Goal: Task Accomplishment & Management: Manage account settings

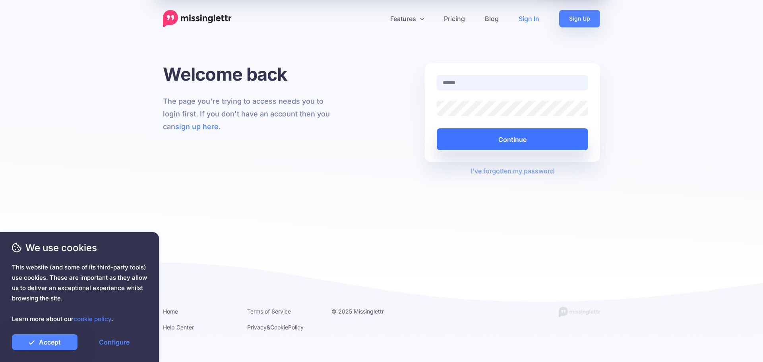
type input "**********"
click at [511, 143] on button "Continue" at bounding box center [513, 139] width 152 height 22
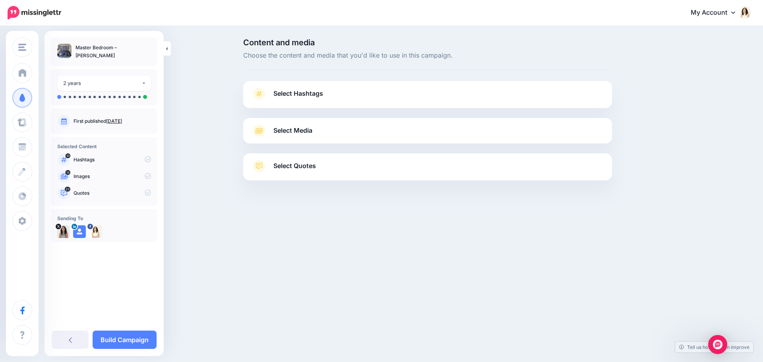
click at [312, 95] on span "Select Hashtags" at bounding box center [299, 93] width 50 height 11
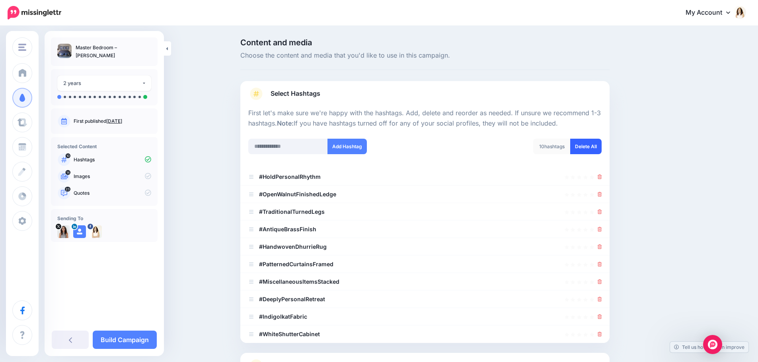
click at [594, 144] on link "Delete All" at bounding box center [585, 147] width 31 height 16
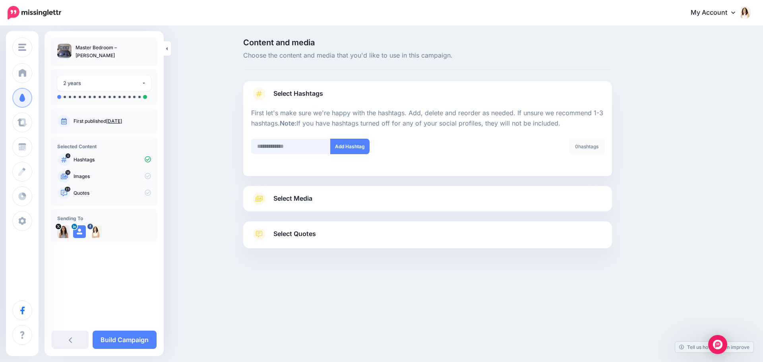
click at [288, 146] on input "text" at bounding box center [291, 147] width 80 height 16
type input "******"
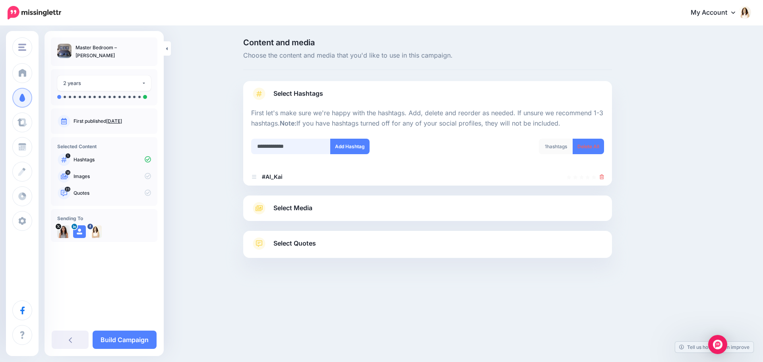
type input "**********"
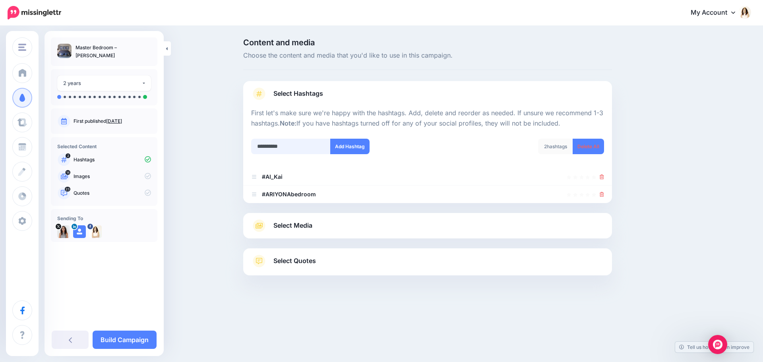
type input "**********"
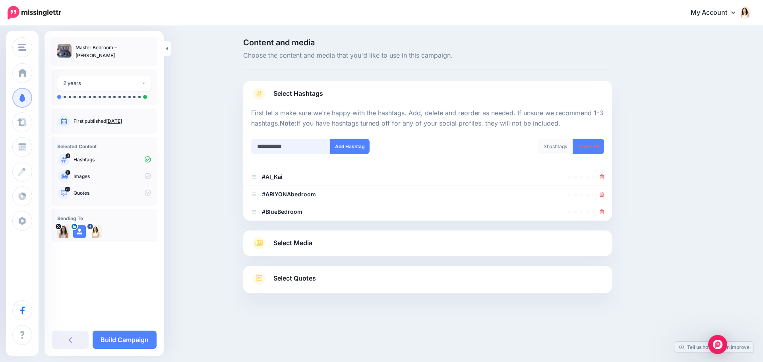
type input "**********"
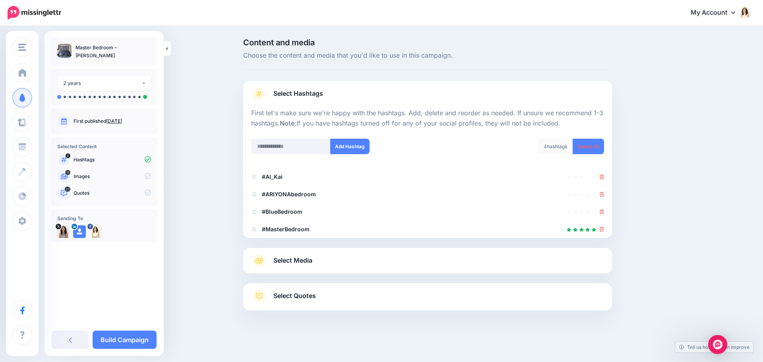
drag, startPoint x: 601, startPoint y: 209, endPoint x: 615, endPoint y: 214, distance: 14.7
click at [601, 209] on link at bounding box center [602, 211] width 4 height 7
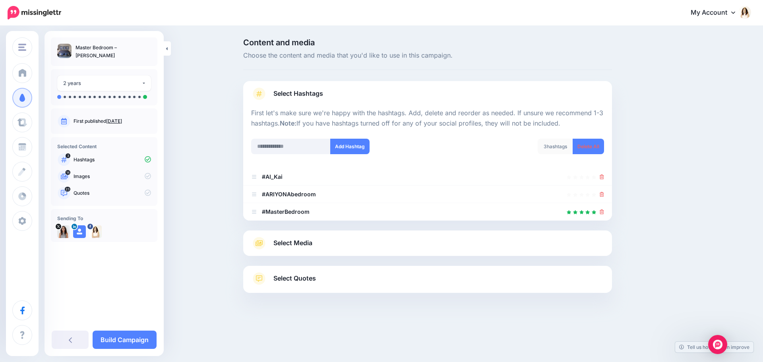
click at [299, 249] on span "Select Media" at bounding box center [293, 243] width 39 height 11
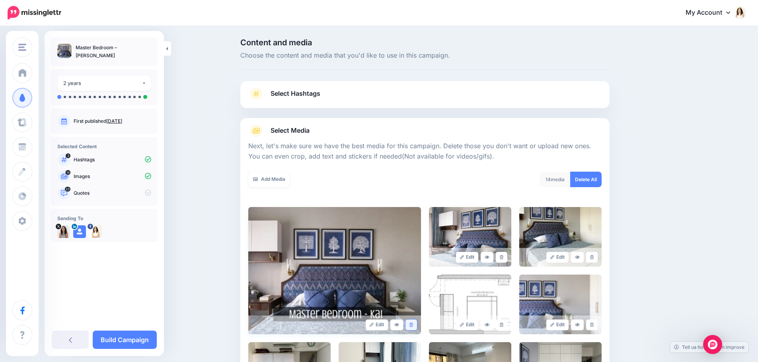
click at [413, 325] on icon at bounding box center [411, 325] width 4 height 4
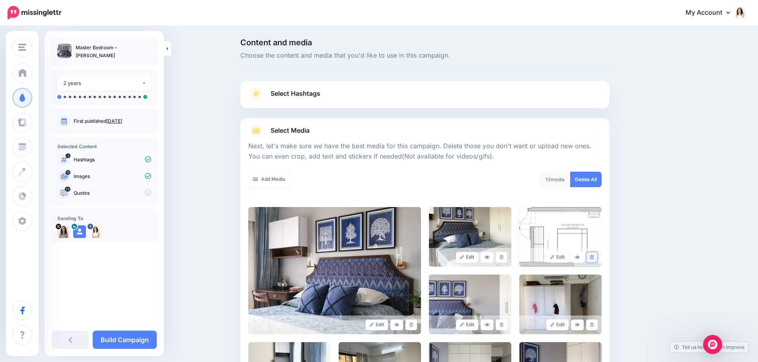
click at [593, 256] on icon at bounding box center [592, 257] width 4 height 4
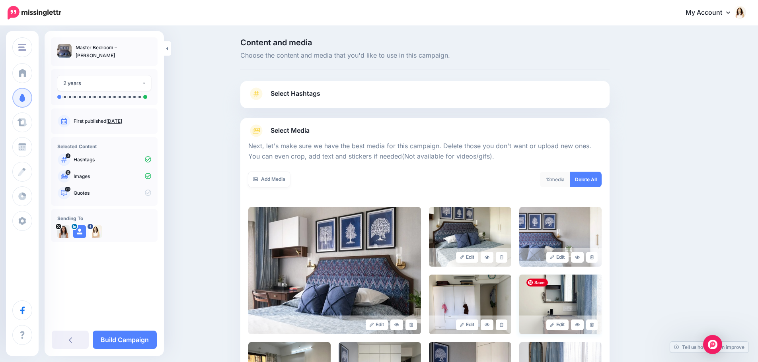
scroll to position [80, 0]
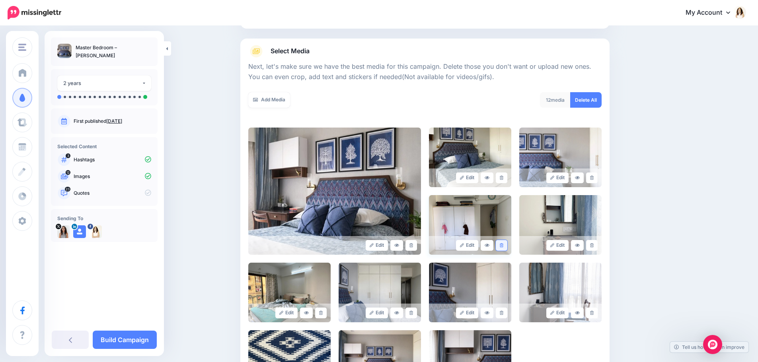
click at [503, 245] on icon at bounding box center [501, 245] width 4 height 4
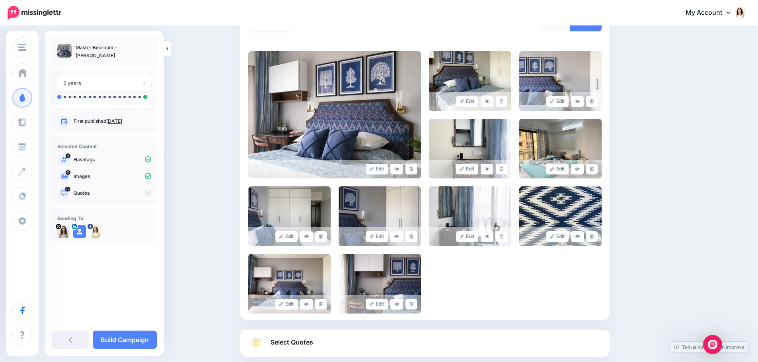
scroll to position [159, 0]
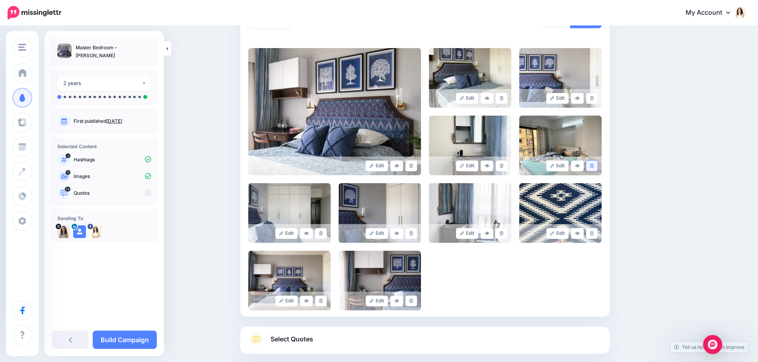
click at [593, 164] on icon at bounding box center [592, 166] width 4 height 4
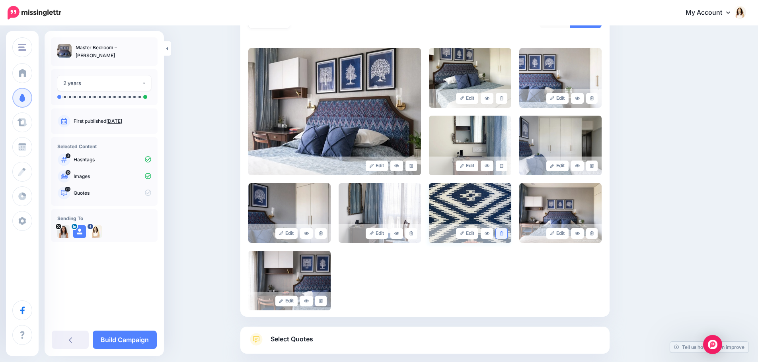
click at [501, 232] on link at bounding box center [501, 233] width 12 height 11
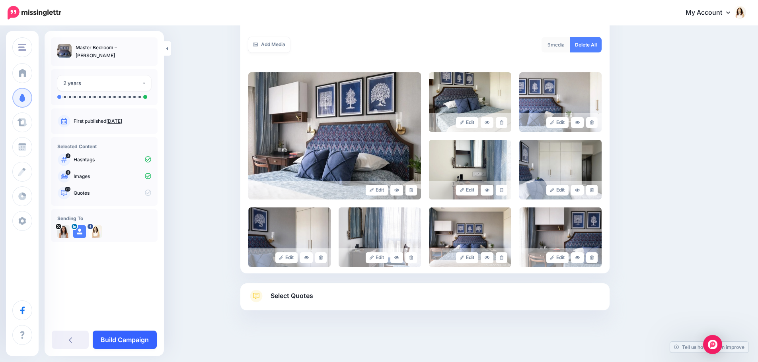
click at [132, 341] on link "Build Campaign" at bounding box center [125, 340] width 64 height 18
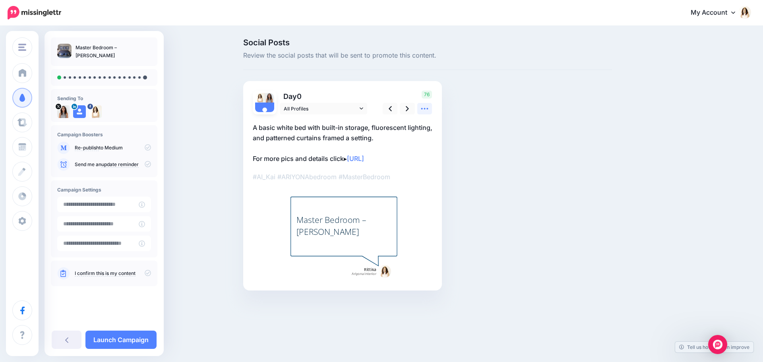
click at [424, 110] on icon at bounding box center [425, 109] width 8 height 8
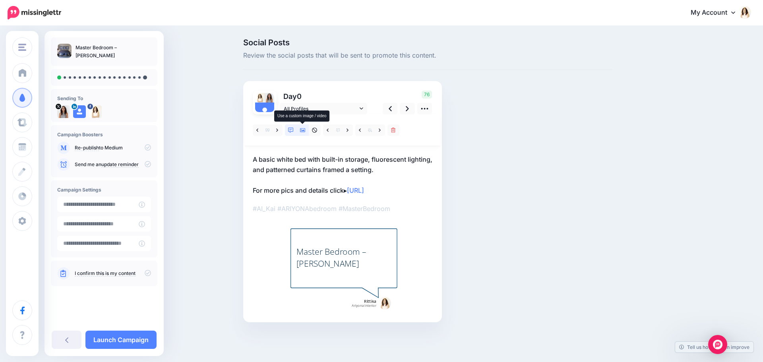
click at [305, 130] on icon at bounding box center [303, 131] width 6 height 6
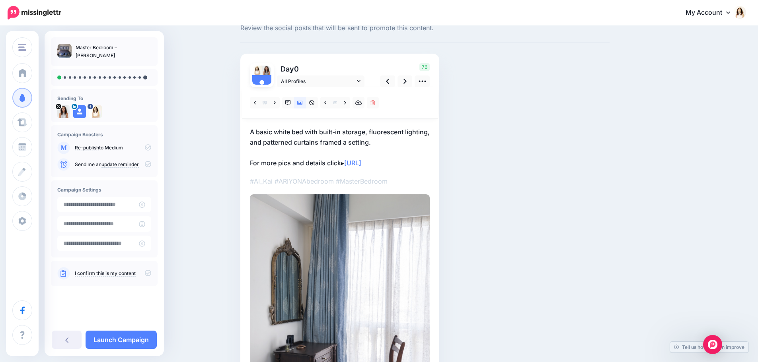
scroll to position [40, 0]
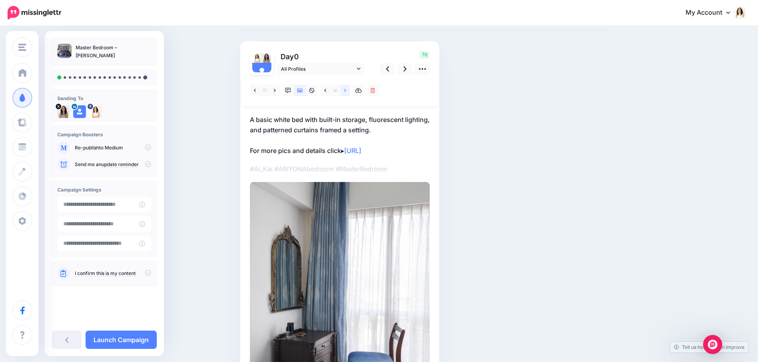
click at [346, 90] on icon at bounding box center [345, 90] width 2 height 3
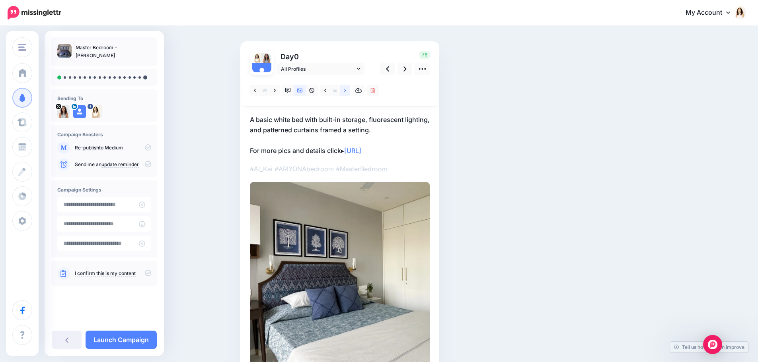
click at [349, 85] on link at bounding box center [345, 91] width 10 height 12
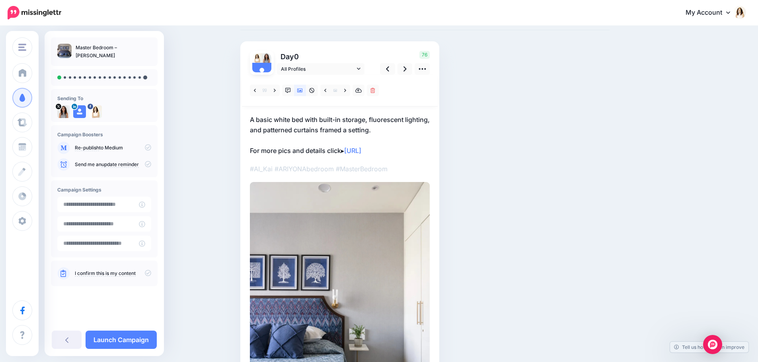
click at [347, 113] on div "Combined Shape" at bounding box center [340, 253] width 180 height 356
click at [305, 122] on p "A basic white bed with built-in storage, fluorescent lighting, and patterned cu…" at bounding box center [340, 135] width 180 height 41
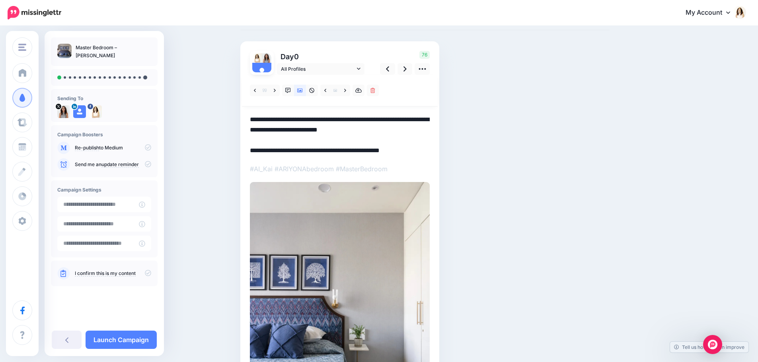
scroll to position [0, 0]
drag, startPoint x: 253, startPoint y: 119, endPoint x: 411, endPoint y: 133, distance: 158.9
click at [411, 133] on textarea "**********" at bounding box center [340, 135] width 180 height 41
paste textarea "To enrich screen reader interactions, please activate Accessibility in Grammarl…"
click at [429, 117] on textarea "**********" at bounding box center [340, 135] width 180 height 41
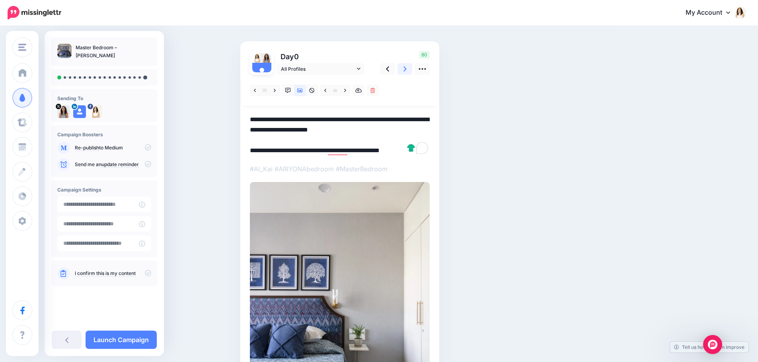
click at [406, 70] on icon at bounding box center [404, 68] width 3 height 5
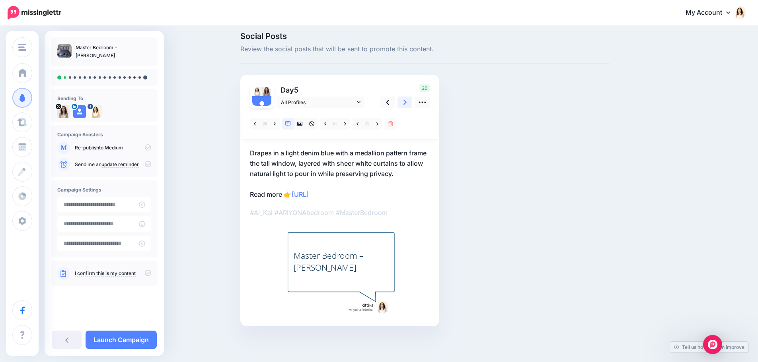
scroll to position [6, 0]
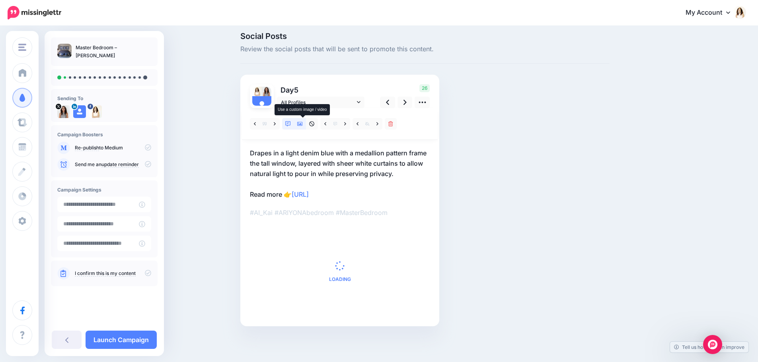
click at [303, 124] on icon at bounding box center [300, 124] width 6 height 4
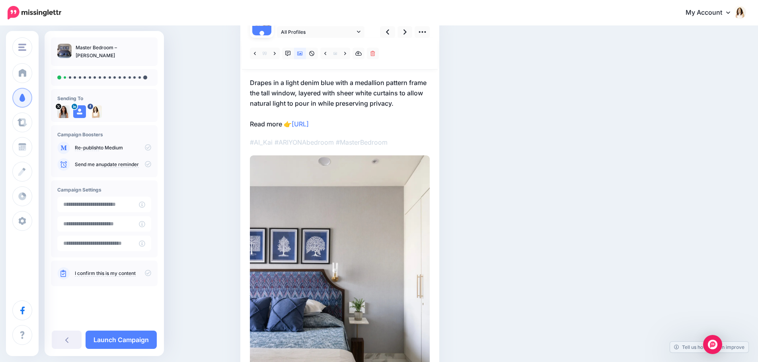
scroll to position [80, 0]
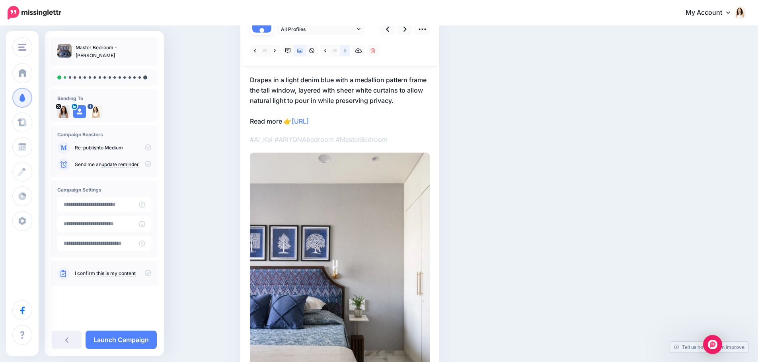
click at [346, 52] on icon at bounding box center [345, 51] width 2 height 6
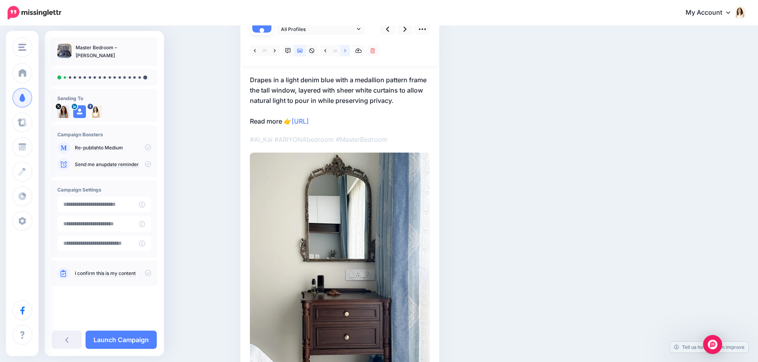
click at [350, 49] on link at bounding box center [345, 51] width 10 height 12
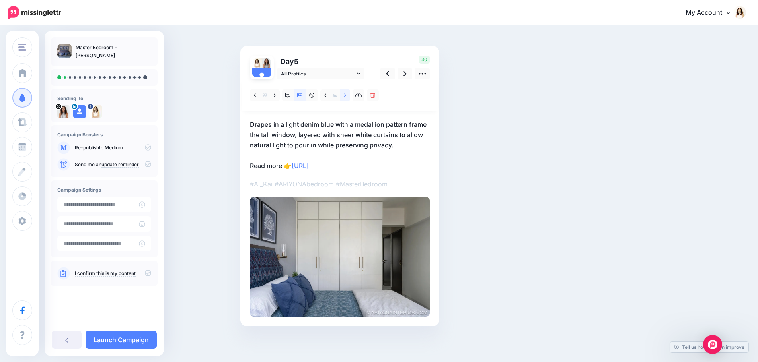
scroll to position [35, 0]
click at [346, 95] on icon at bounding box center [345, 96] width 2 height 6
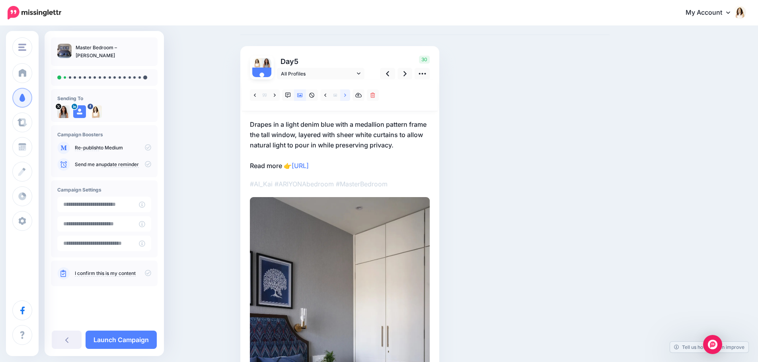
scroll to position [80, 0]
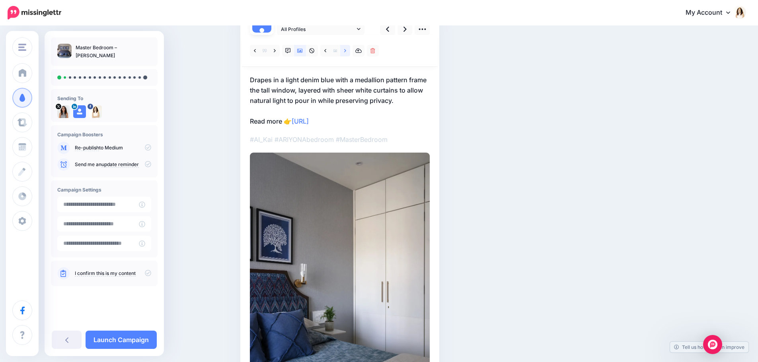
click at [346, 52] on icon at bounding box center [345, 50] width 2 height 3
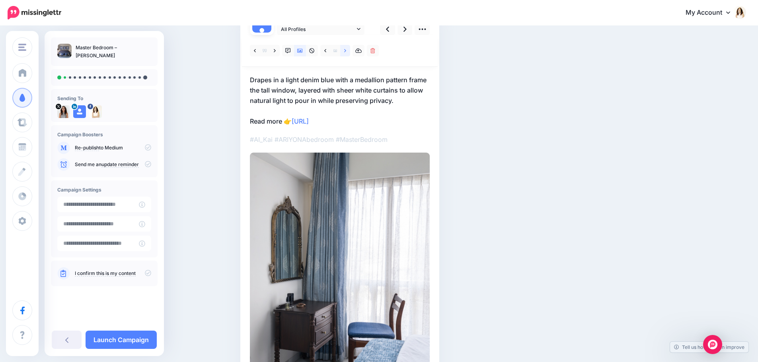
click at [346, 52] on icon at bounding box center [345, 50] width 2 height 3
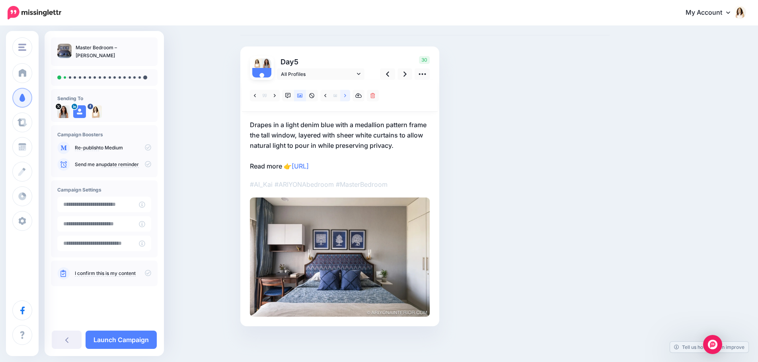
scroll to position [35, 0]
click at [354, 129] on p "Drapes in a light denim blue with a medallion pattern frame the tall window, la…" at bounding box center [340, 146] width 180 height 52
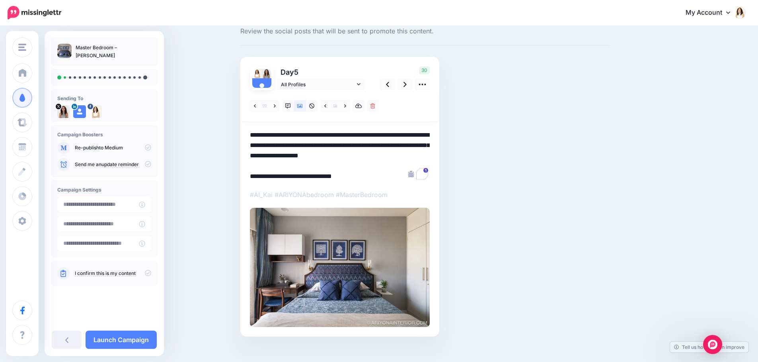
drag, startPoint x: 400, startPoint y: 156, endPoint x: 241, endPoint y: 137, distance: 160.6
click at [241, 137] on div "Social Posts Review the social posts that will be sent to promote this content.…" at bounding box center [424, 187] width 381 height 346
paste textarea "To enrich screen reader interactions, please activate Accessibility in Grammarl…"
click at [373, 146] on textarea "**********" at bounding box center [340, 156] width 180 height 52
click at [406, 84] on icon at bounding box center [404, 84] width 3 height 8
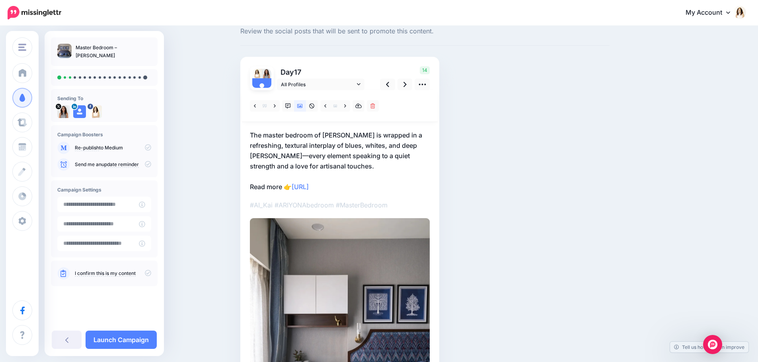
click at [357, 128] on div "Combined Shape" at bounding box center [340, 277] width 180 height 374
click at [313, 163] on p "The master bedroom of Kai is wrapped in a refreshing, textural interplay of blu…" at bounding box center [340, 161] width 180 height 62
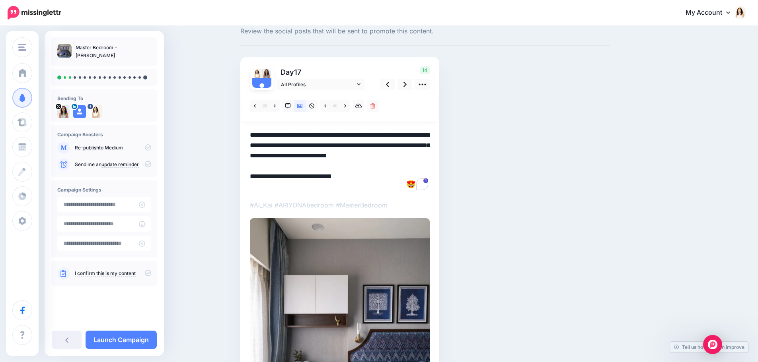
drag, startPoint x: 309, startPoint y: 166, endPoint x: 245, endPoint y: 131, distance: 73.2
click at [245, 131] on div "Day 17 All Profiles" at bounding box center [339, 265] width 199 height 417
paste textarea "To enrich screen reader interactions, please activate Accessibility in Grammarl…"
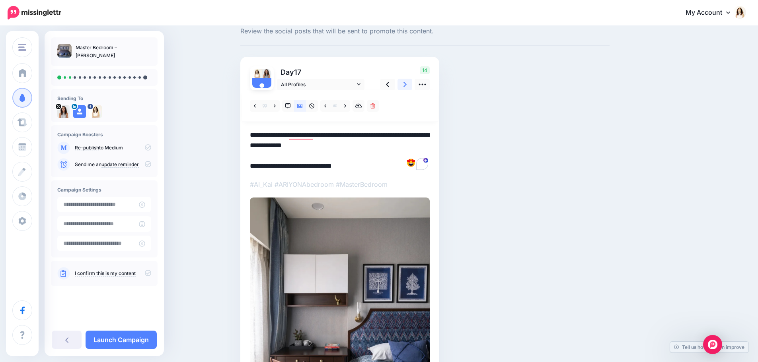
click at [405, 85] on link at bounding box center [404, 85] width 15 height 12
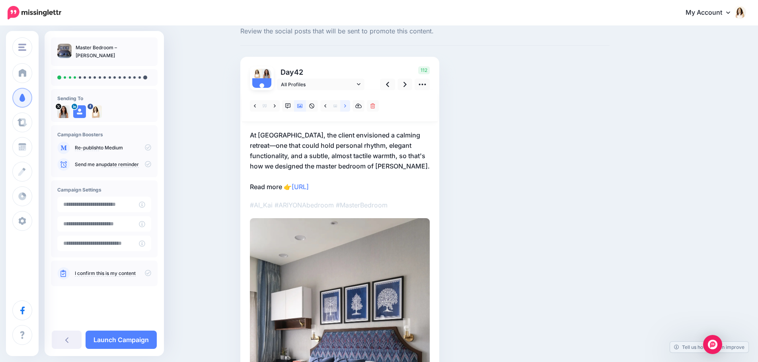
click at [346, 104] on icon at bounding box center [345, 106] width 2 height 6
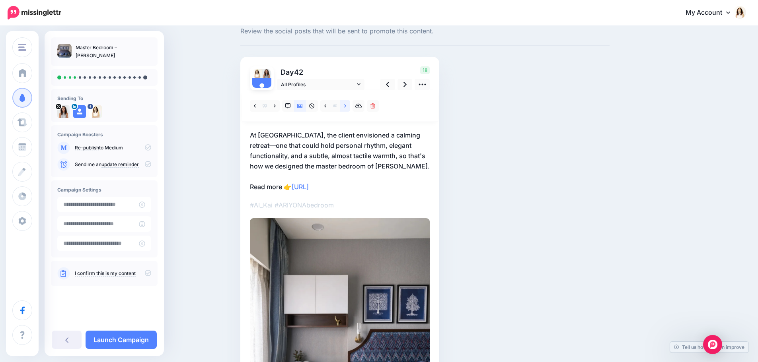
click at [346, 104] on icon at bounding box center [345, 106] width 2 height 6
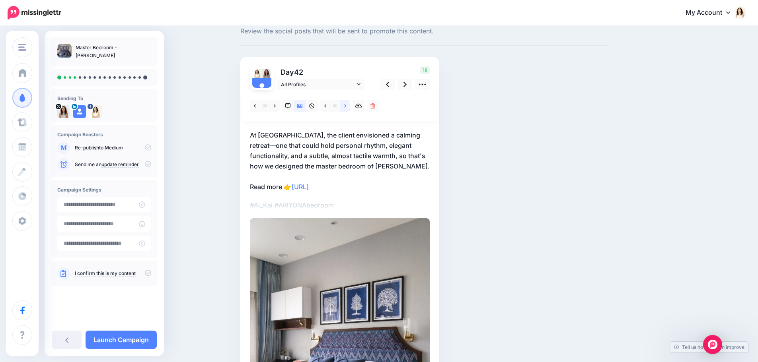
click at [346, 104] on icon at bounding box center [345, 106] width 2 height 6
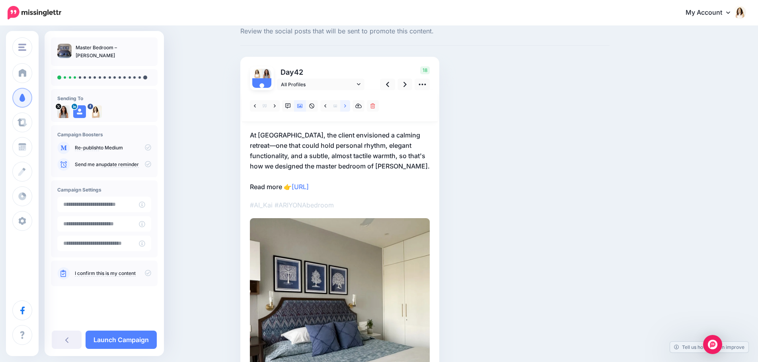
click at [346, 105] on icon at bounding box center [345, 106] width 2 height 6
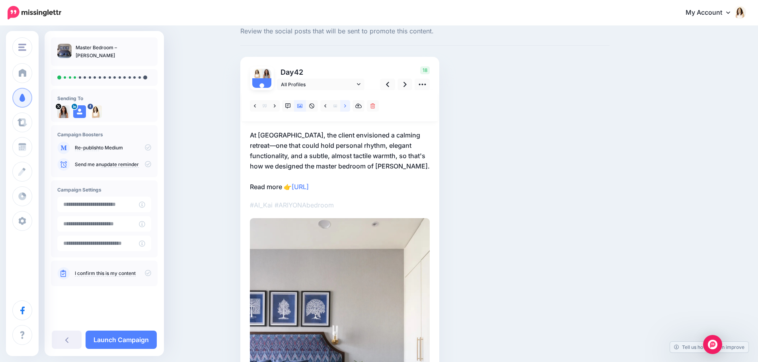
click at [346, 108] on icon at bounding box center [345, 106] width 2 height 6
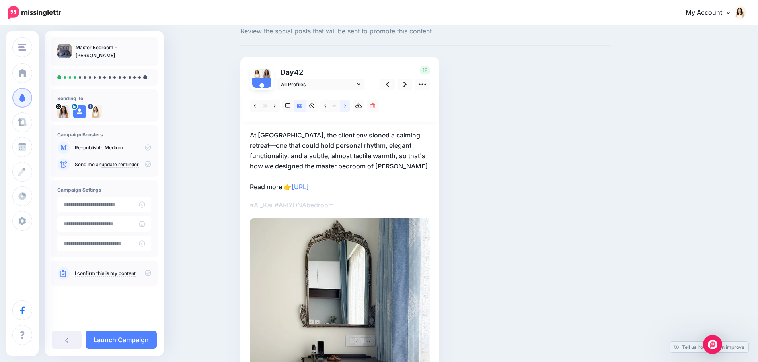
click at [346, 105] on link at bounding box center [345, 106] width 10 height 12
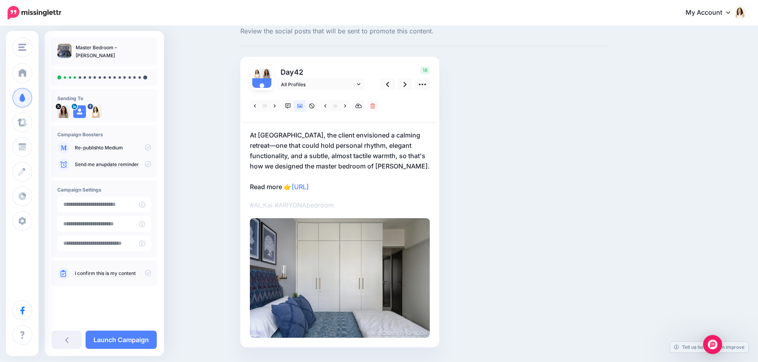
click at [346, 151] on p "At Kai, the client envisioned a calming retreat—one that could hold personal rh…" at bounding box center [340, 161] width 180 height 62
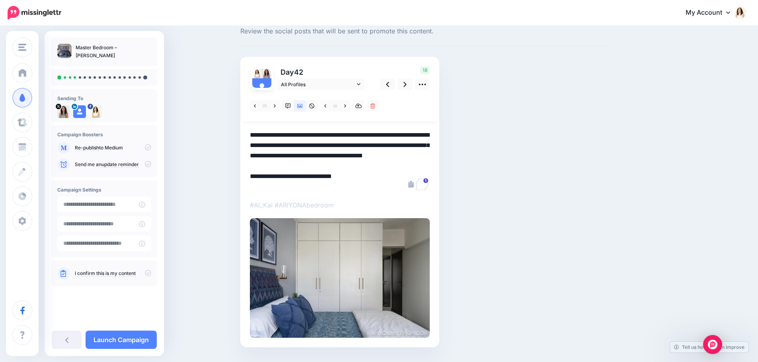
drag, startPoint x: 328, startPoint y: 158, endPoint x: 249, endPoint y: 125, distance: 86.6
click at [249, 125] on div "Day 42 All Profiles" at bounding box center [339, 202] width 199 height 291
paste textarea "To enrich screen reader interactions, please activate Accessibility in Grammarl…"
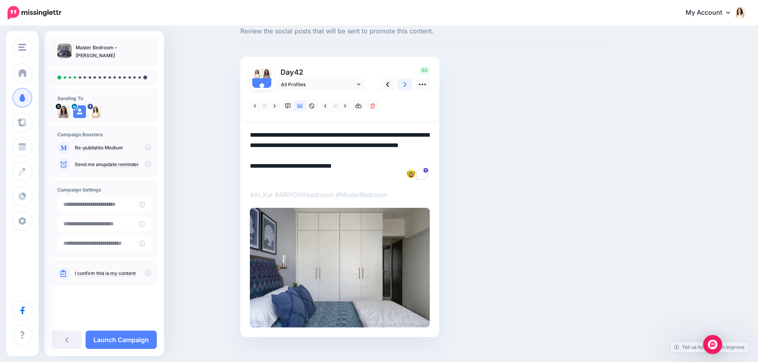
click at [406, 86] on icon at bounding box center [404, 84] width 3 height 8
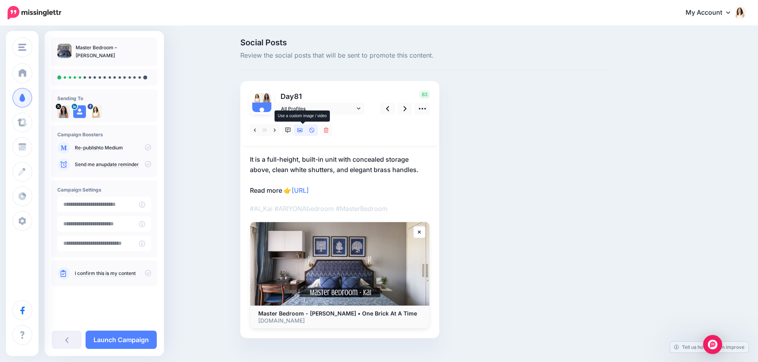
click at [301, 133] on icon at bounding box center [300, 131] width 6 height 6
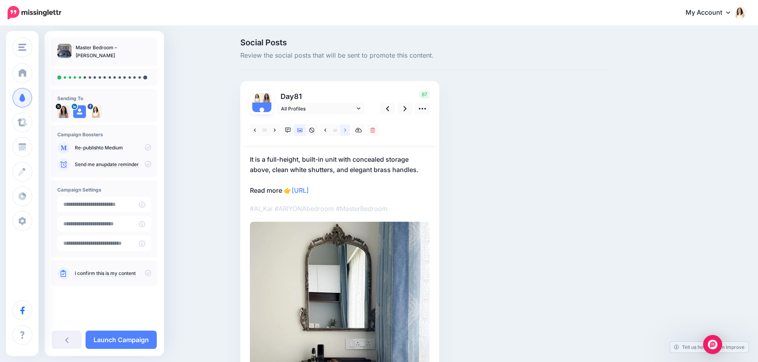
click at [346, 131] on icon at bounding box center [345, 131] width 2 height 6
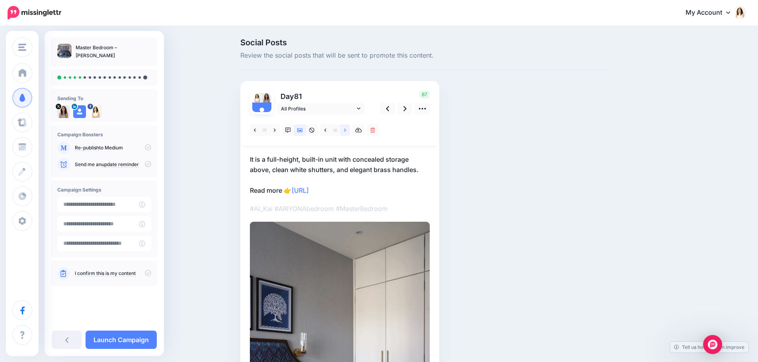
click at [346, 131] on icon at bounding box center [345, 131] width 2 height 6
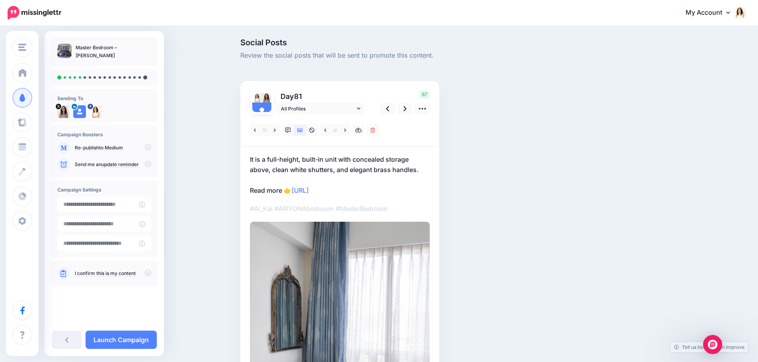
click at [347, 158] on p "It is a full-height, built-in unit with concealed storage above, clean white sh…" at bounding box center [340, 174] width 180 height 41
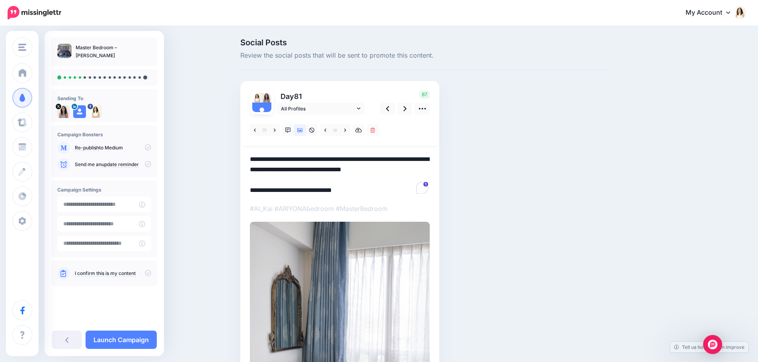
drag, startPoint x: 428, startPoint y: 171, endPoint x: 229, endPoint y: 151, distance: 199.4
click at [229, 151] on div "Social Posts Review the social posts that will be sent to promote this content.…" at bounding box center [379, 272] width 758 height 491
paste textarea "To enrich screen reader interactions, please activate Accessibility in Grammarl…"
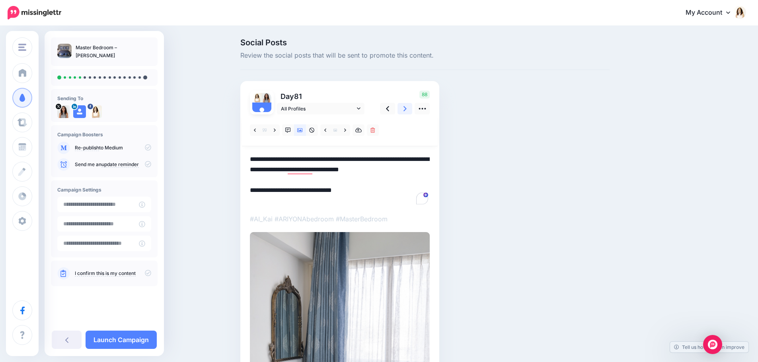
click at [406, 109] on icon at bounding box center [404, 108] width 3 height 5
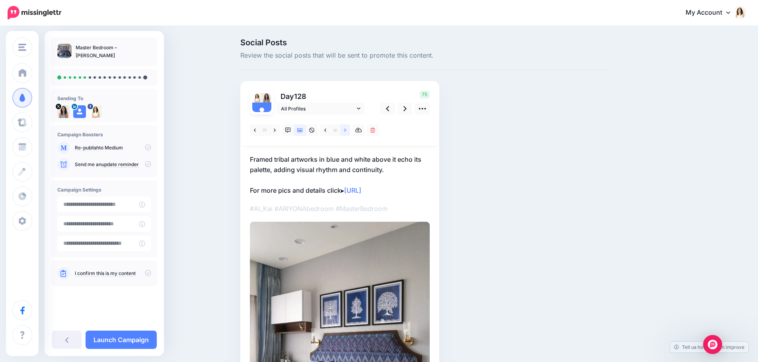
click at [346, 128] on icon at bounding box center [345, 131] width 2 height 6
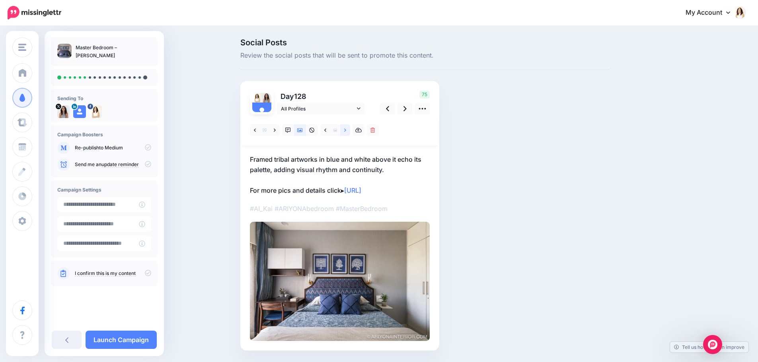
click at [346, 128] on icon at bounding box center [345, 131] width 2 height 6
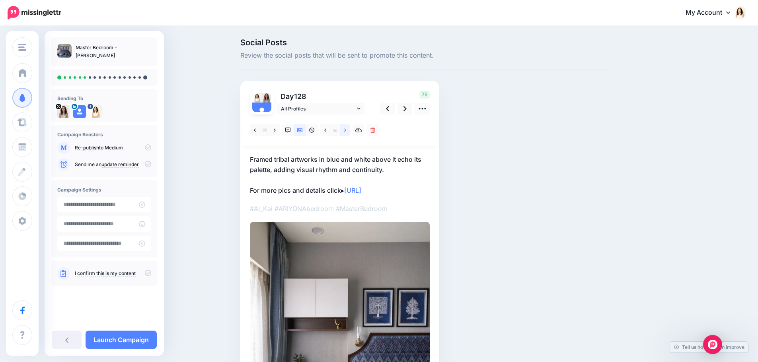
click at [346, 128] on icon at bounding box center [345, 131] width 2 height 6
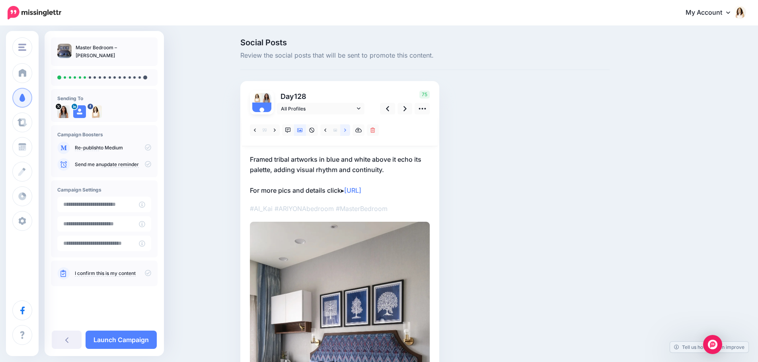
click at [346, 128] on icon at bounding box center [345, 131] width 2 height 6
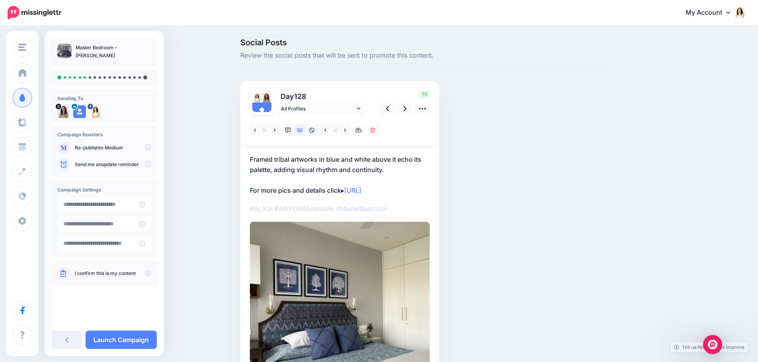
click at [365, 168] on p "Framed tribal artworks in blue and white above it echo its palette, adding visu…" at bounding box center [340, 174] width 180 height 41
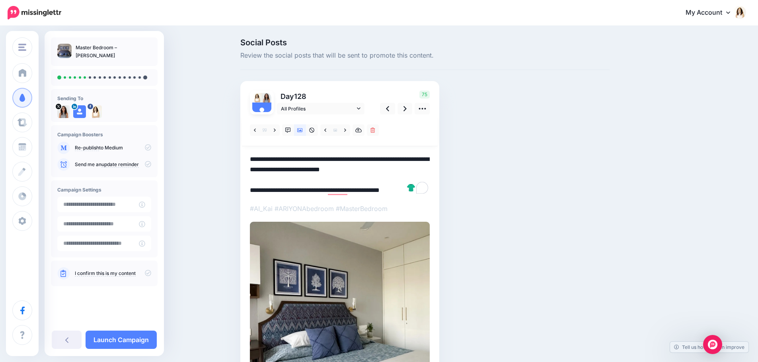
drag, startPoint x: 395, startPoint y: 170, endPoint x: 236, endPoint y: 153, distance: 159.6
click at [236, 153] on div "Social Posts Review the social posts that will be sent to promote this content.…" at bounding box center [379, 259] width 758 height 465
paste textarea "**********"
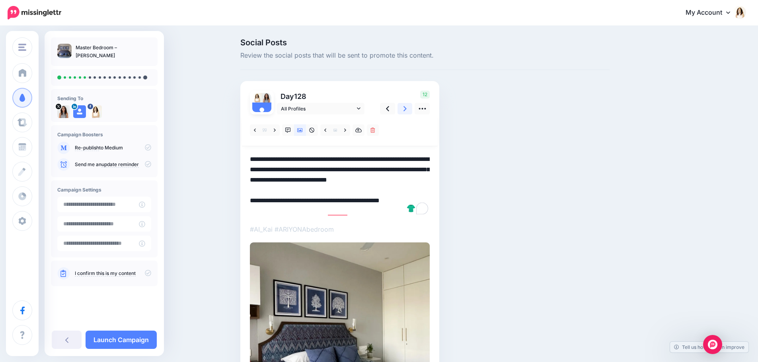
click at [406, 109] on icon at bounding box center [404, 108] width 3 height 5
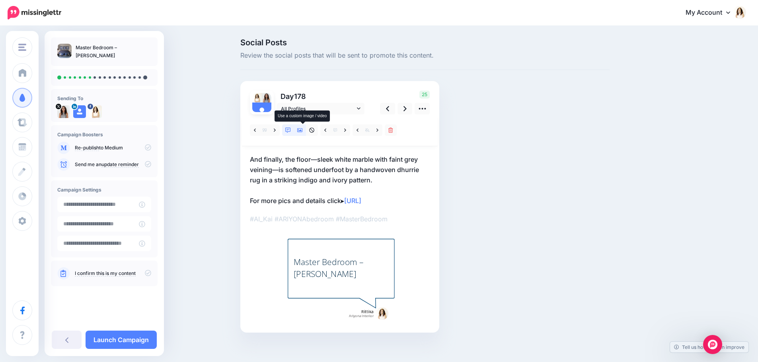
click at [303, 130] on icon at bounding box center [300, 130] width 6 height 4
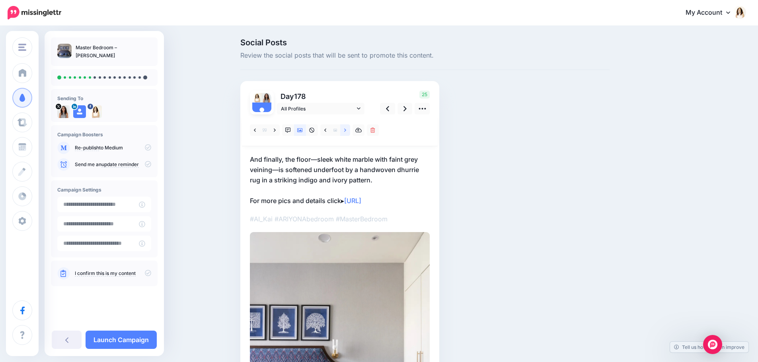
click at [350, 127] on link at bounding box center [345, 130] width 10 height 12
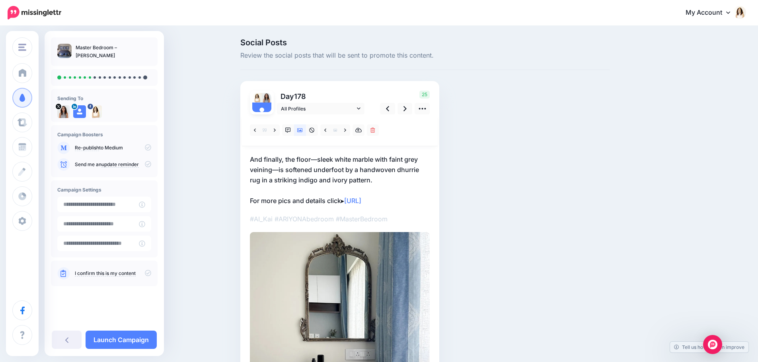
click at [329, 173] on p "And finally, the floor—sleek white marble with faint grey veining—is softened u…" at bounding box center [340, 180] width 180 height 52
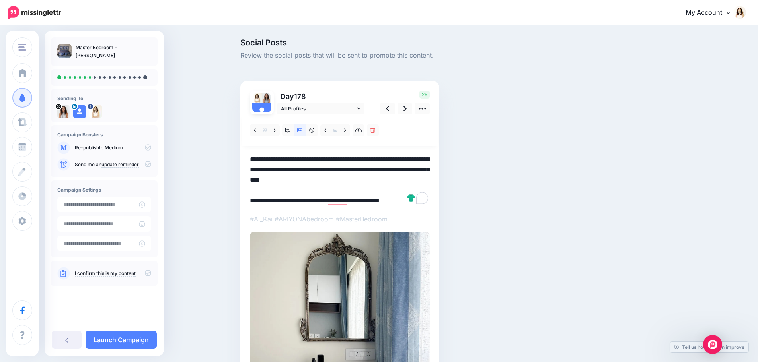
drag, startPoint x: 383, startPoint y: 182, endPoint x: 249, endPoint y: 152, distance: 136.9
click at [249, 152] on div "Day 178 All Profiles" at bounding box center [339, 273] width 199 height 385
drag, startPoint x: 388, startPoint y: 180, endPoint x: 248, endPoint y: 147, distance: 144.1
click at [248, 147] on div "Day 178 All Profiles" at bounding box center [339, 273] width 199 height 385
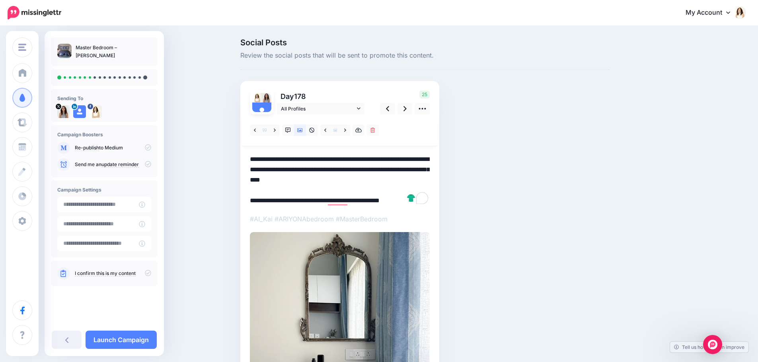
paste textarea "To enrich screen reader interactions, please activate Accessibility in Grammarl…"
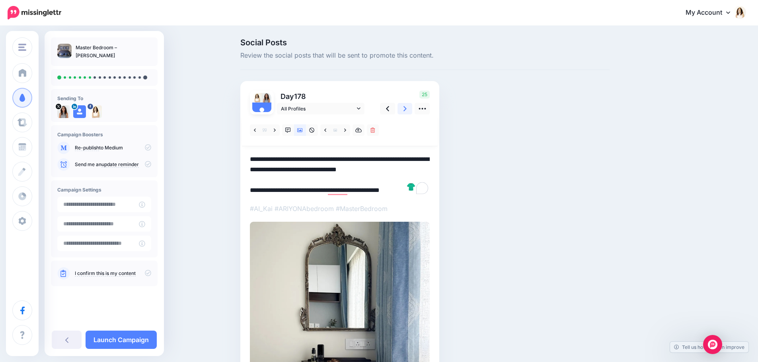
click at [405, 105] on link at bounding box center [404, 109] width 15 height 12
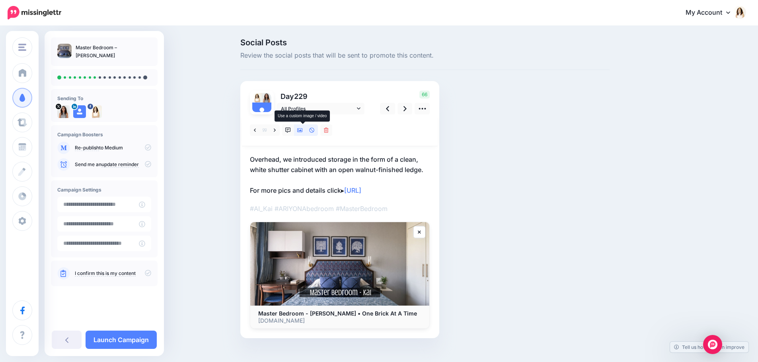
click at [302, 131] on icon at bounding box center [300, 130] width 6 height 4
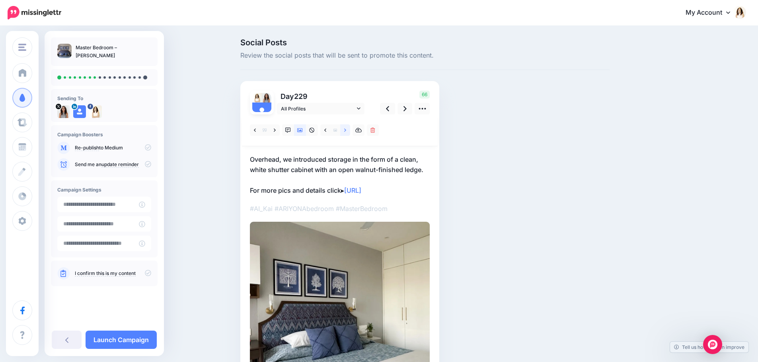
click at [346, 132] on link at bounding box center [345, 130] width 10 height 12
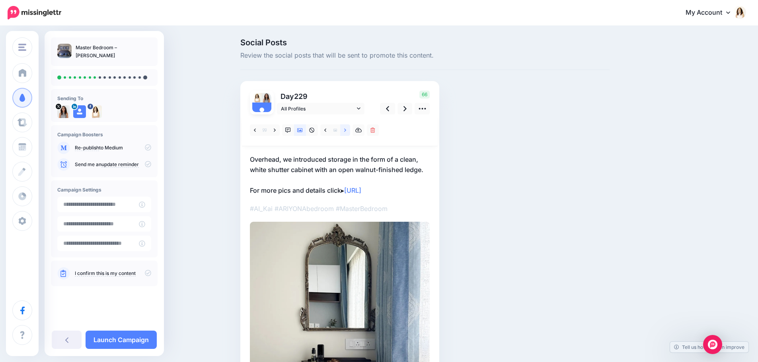
click at [346, 132] on link at bounding box center [345, 130] width 10 height 12
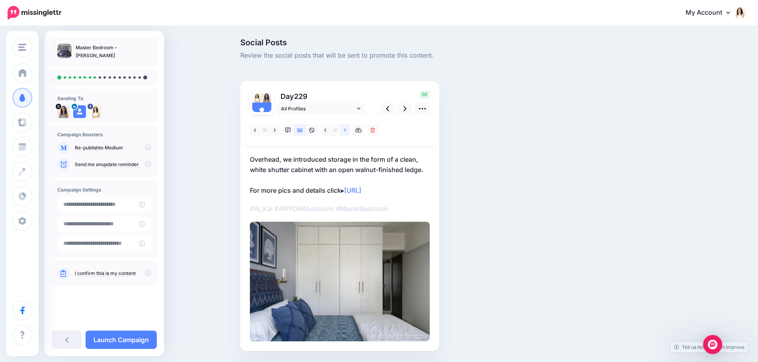
click at [346, 132] on link at bounding box center [345, 130] width 10 height 12
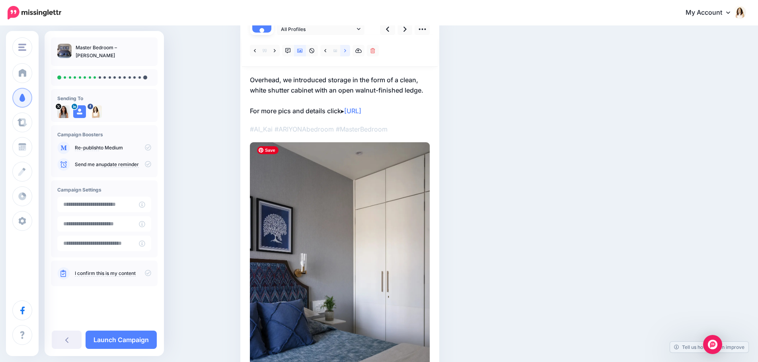
scroll to position [40, 0]
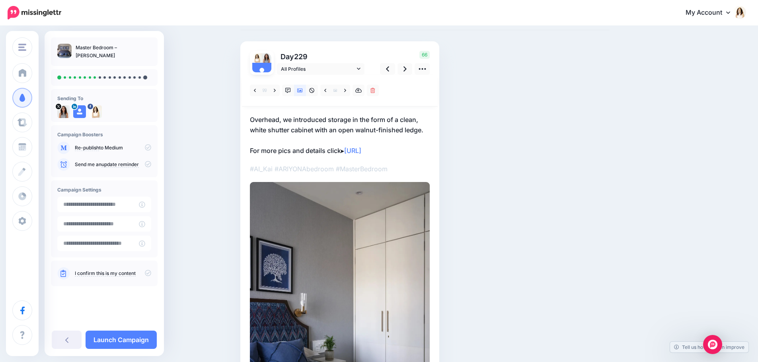
click at [345, 127] on p "Overhead, we introduced storage in the form of a clean, white shutter cabinet w…" at bounding box center [340, 135] width 180 height 41
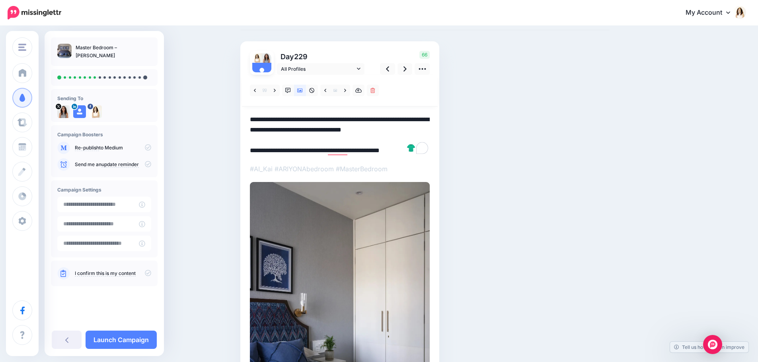
drag, startPoint x: 431, startPoint y: 132, endPoint x: 229, endPoint y: 120, distance: 202.0
click at [229, 120] on div "Social Posts Review the social posts that will be sent to promote this content.…" at bounding box center [379, 230] width 758 height 487
paste textarea "**********"
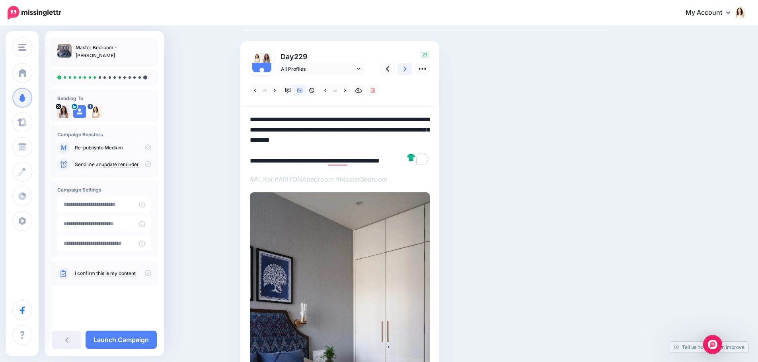
click at [406, 70] on icon at bounding box center [404, 68] width 3 height 5
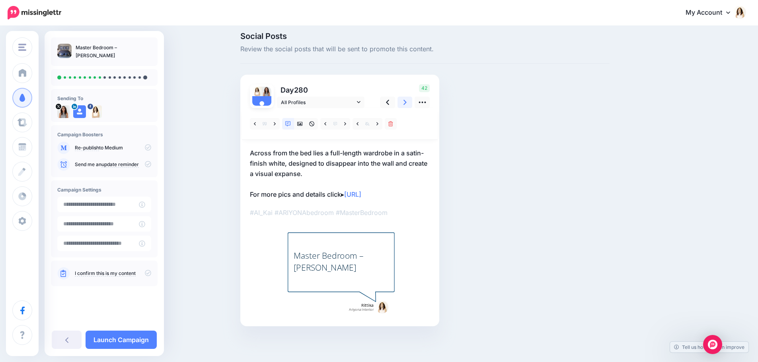
scroll to position [6, 0]
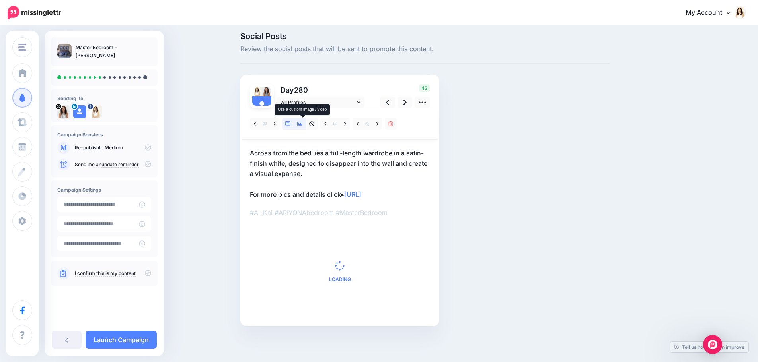
click at [303, 123] on icon at bounding box center [300, 124] width 6 height 6
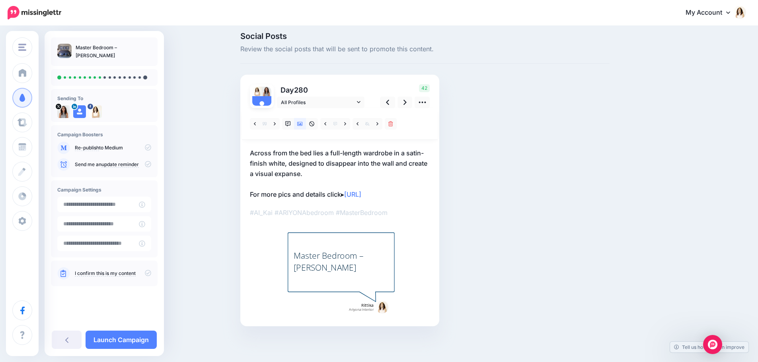
scroll to position [0, 0]
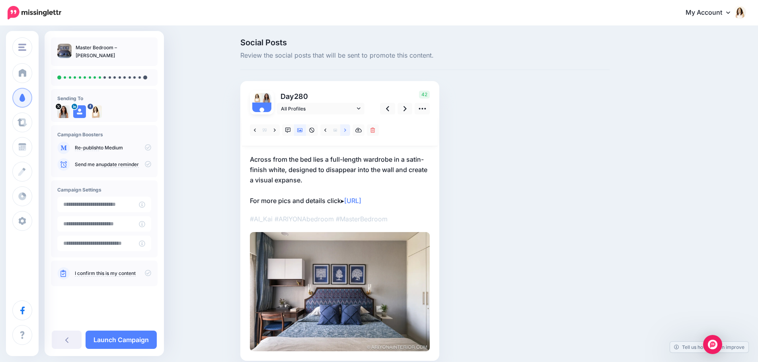
click at [350, 130] on link at bounding box center [345, 130] width 10 height 12
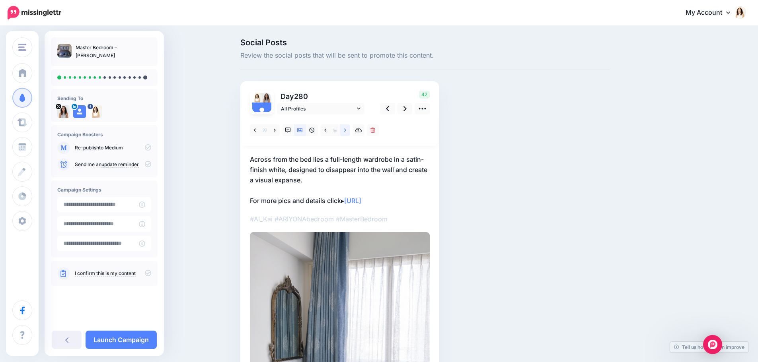
click at [350, 130] on link at bounding box center [345, 130] width 10 height 12
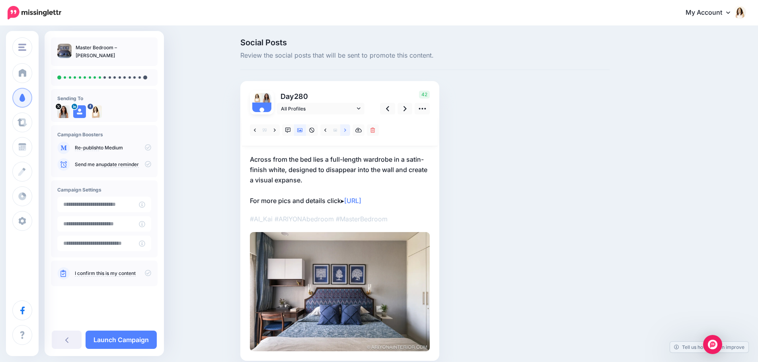
click at [350, 130] on link at bounding box center [345, 130] width 10 height 12
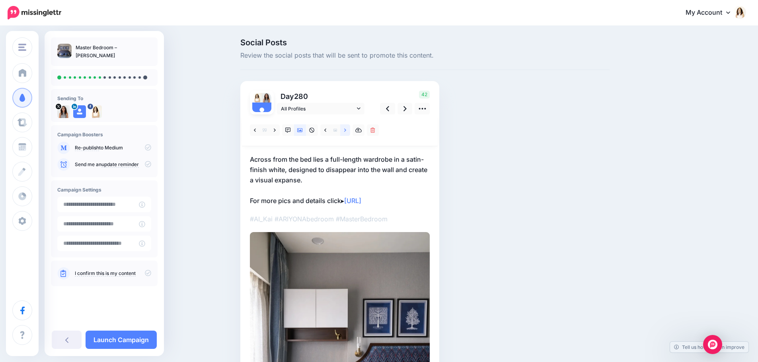
click at [350, 130] on link at bounding box center [345, 130] width 10 height 12
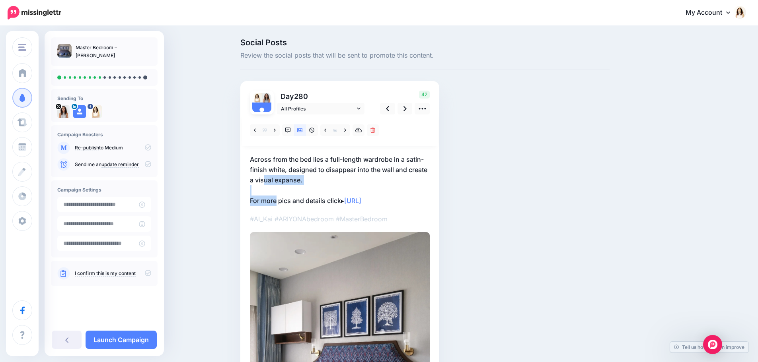
drag, startPoint x: 280, startPoint y: 202, endPoint x: 221, endPoint y: 103, distance: 115.2
click at [254, 150] on div at bounding box center [340, 299] width 180 height 368
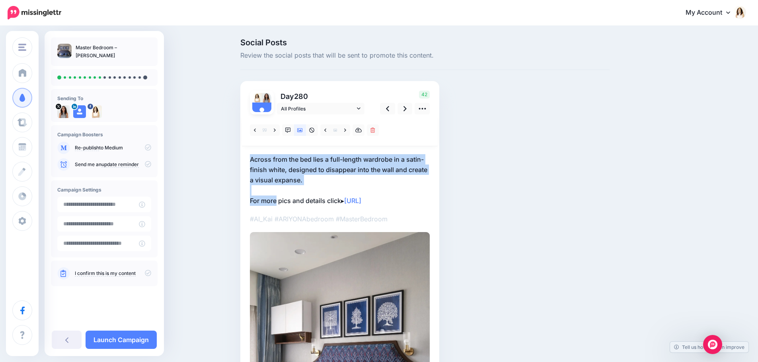
drag, startPoint x: 278, startPoint y: 164, endPoint x: 282, endPoint y: 165, distance: 4.0
click at [278, 164] on p "Across from the bed lies a full-length wardrobe in a satin-finish white, design…" at bounding box center [340, 180] width 180 height 52
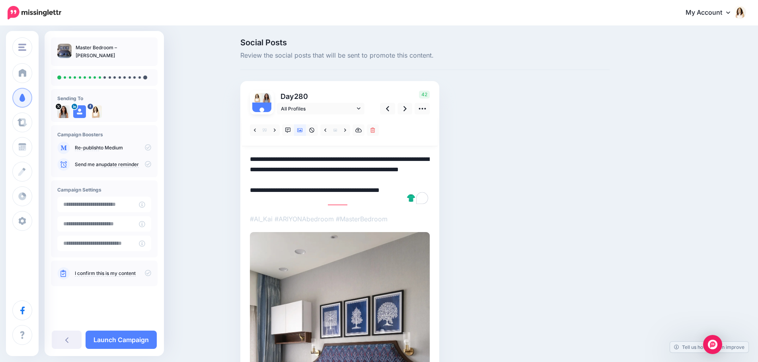
drag, startPoint x: 308, startPoint y: 181, endPoint x: 247, endPoint y: 152, distance: 67.4
click at [247, 152] on div "Day 280 All Profiles" at bounding box center [339, 286] width 199 height 411
paste textarea "********"
click at [406, 108] on icon at bounding box center [404, 109] width 3 height 8
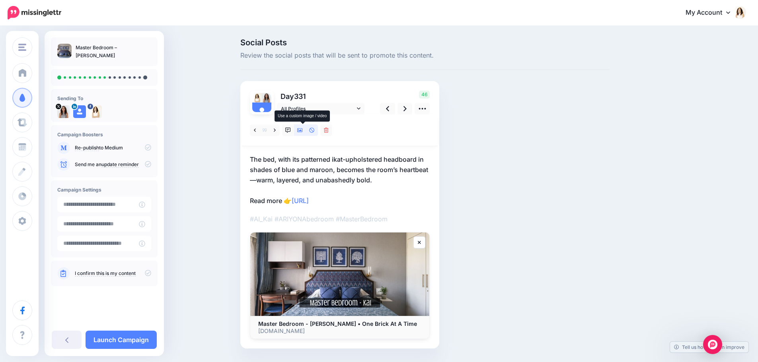
click at [302, 129] on icon at bounding box center [300, 131] width 6 height 6
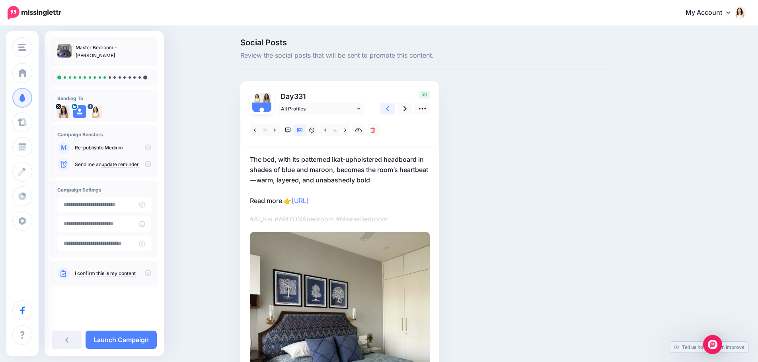
click at [389, 107] on icon at bounding box center [387, 109] width 3 height 8
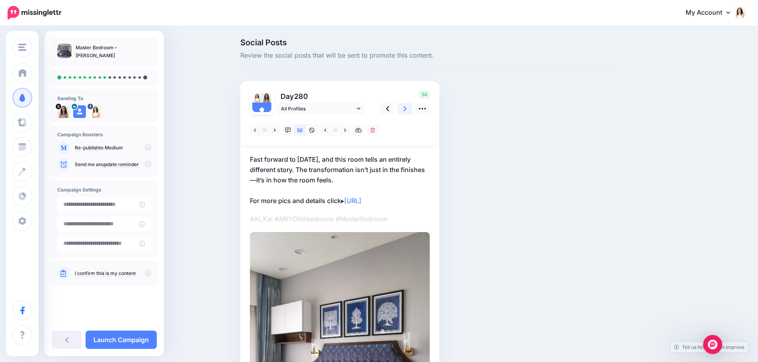
click at [403, 107] on link at bounding box center [404, 109] width 15 height 12
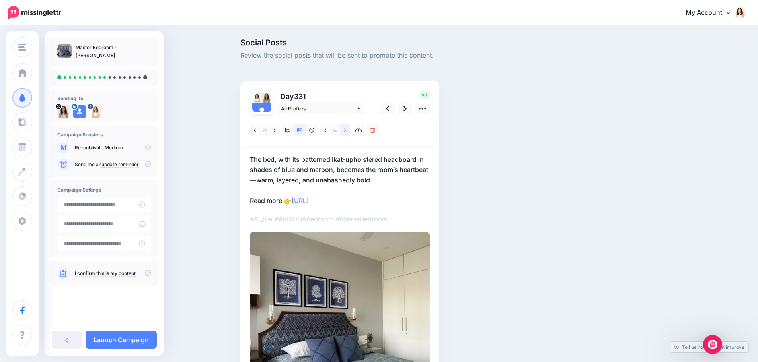
click at [346, 131] on icon at bounding box center [345, 131] width 2 height 6
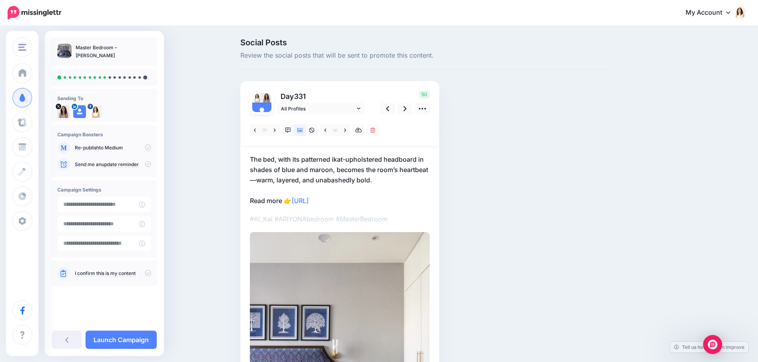
drag, startPoint x: 347, startPoint y: 175, endPoint x: 365, endPoint y: 176, distance: 17.9
click at [347, 175] on p "The bed, with its patterned ikat-upholstered headboard in shades of blue and ma…" at bounding box center [340, 180] width 180 height 52
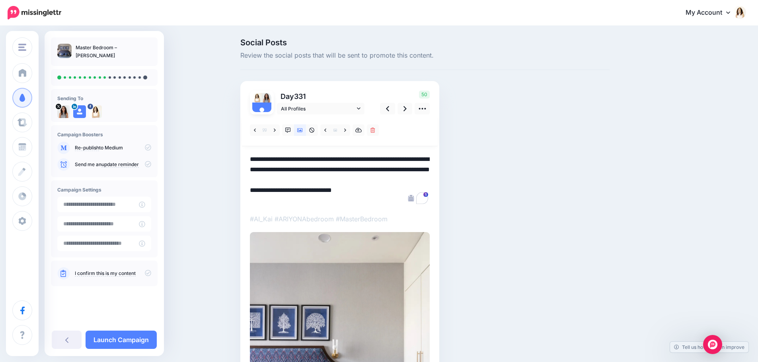
drag, startPoint x: 381, startPoint y: 181, endPoint x: 247, endPoint y: 156, distance: 136.6
click at [247, 156] on div "Day 331 All Profiles" at bounding box center [339, 285] width 199 height 409
paste textarea "To enrich screen reader interactions, please activate Accessibility in Grammarl…"
click at [406, 107] on icon at bounding box center [404, 108] width 3 height 5
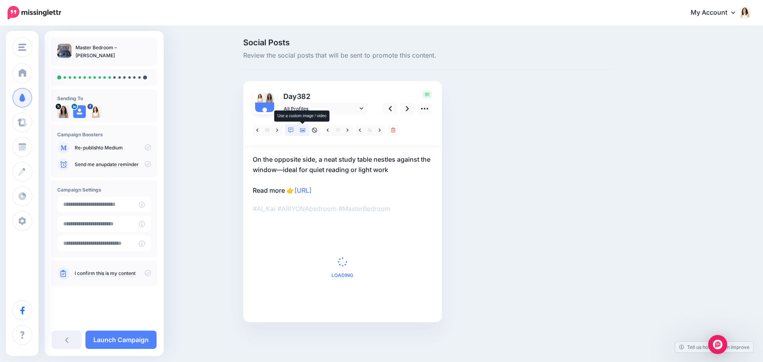
click at [302, 131] on icon at bounding box center [303, 130] width 6 height 4
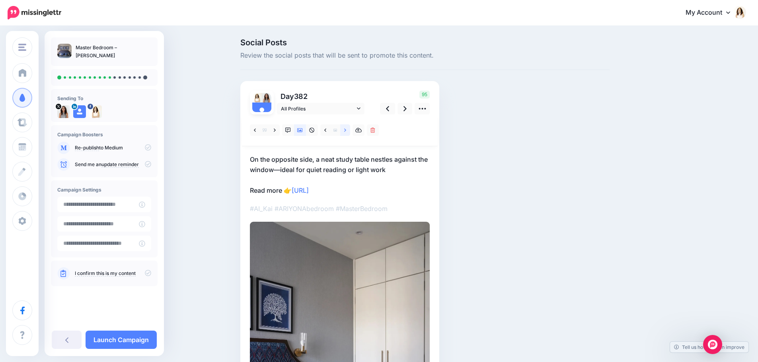
click at [346, 130] on icon at bounding box center [345, 131] width 2 height 6
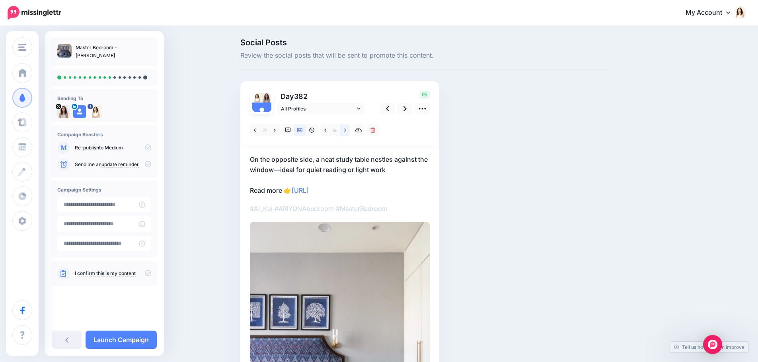
click at [346, 130] on icon at bounding box center [345, 131] width 2 height 6
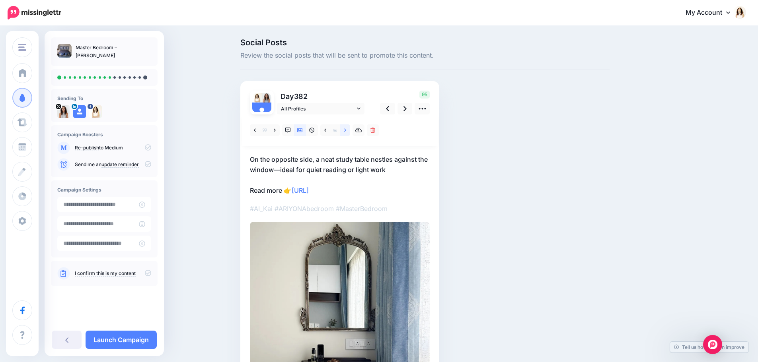
click at [346, 130] on icon at bounding box center [345, 131] width 2 height 6
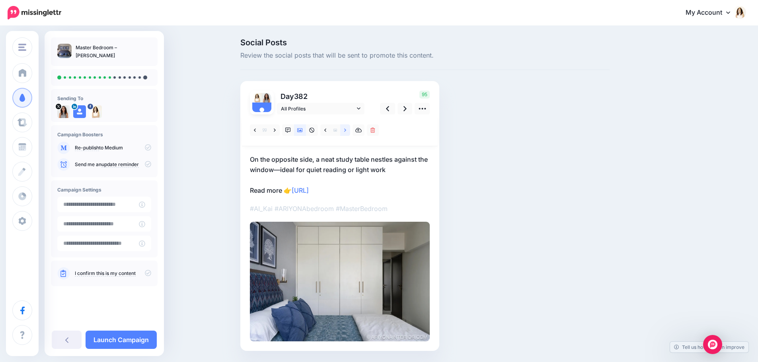
click at [346, 130] on icon at bounding box center [345, 131] width 2 height 6
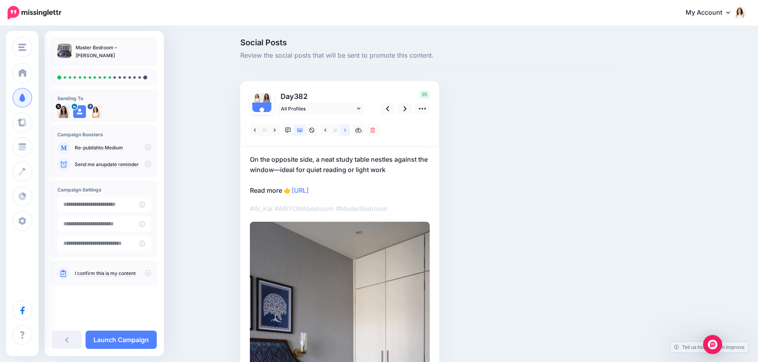
click at [346, 130] on icon at bounding box center [345, 131] width 2 height 6
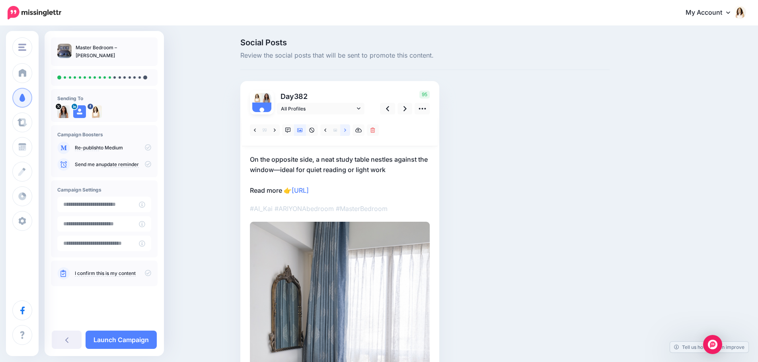
click at [346, 130] on icon at bounding box center [345, 131] width 2 height 6
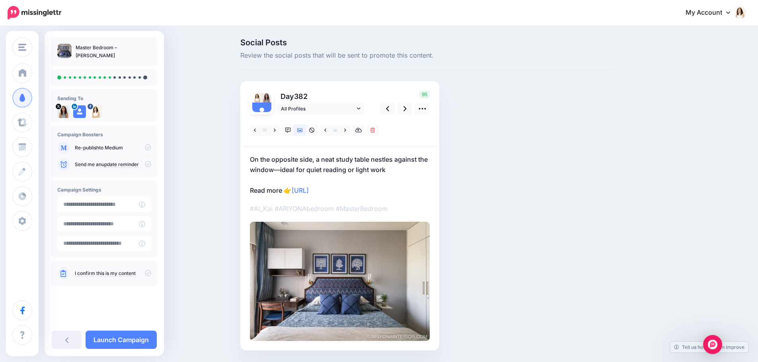
click at [344, 164] on p "On the opposite side, a neat study table nestles against the window—ideal for q…" at bounding box center [340, 174] width 180 height 41
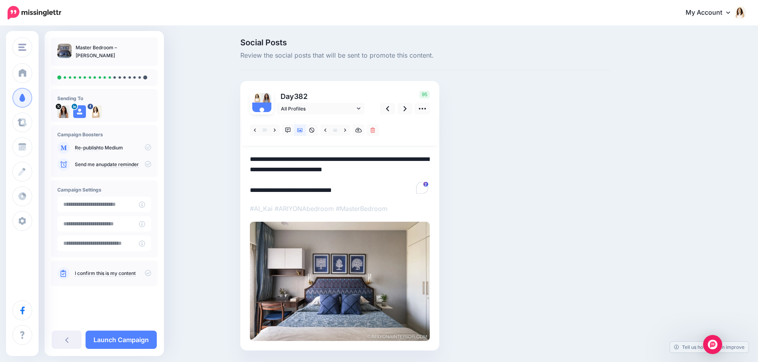
drag, startPoint x: 404, startPoint y: 172, endPoint x: 249, endPoint y: 159, distance: 155.2
click at [249, 159] on div "Day 382 All Profiles" at bounding box center [339, 216] width 199 height 270
paste textarea "*"
click at [406, 110] on icon at bounding box center [404, 108] width 3 height 5
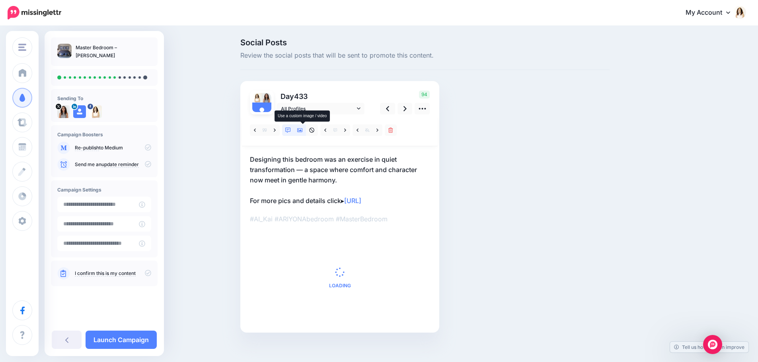
click at [301, 130] on icon at bounding box center [300, 131] width 6 height 6
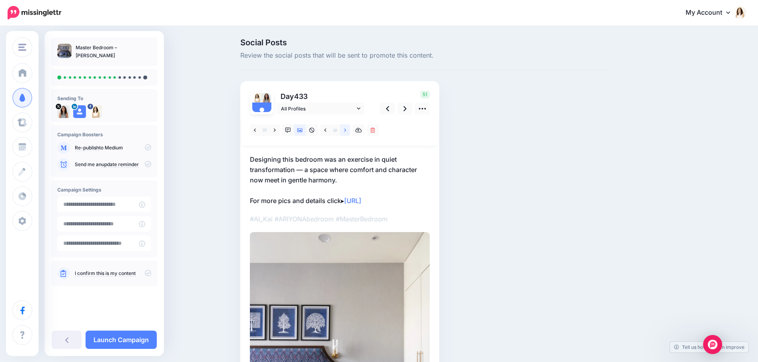
click at [346, 132] on icon at bounding box center [345, 131] width 2 height 6
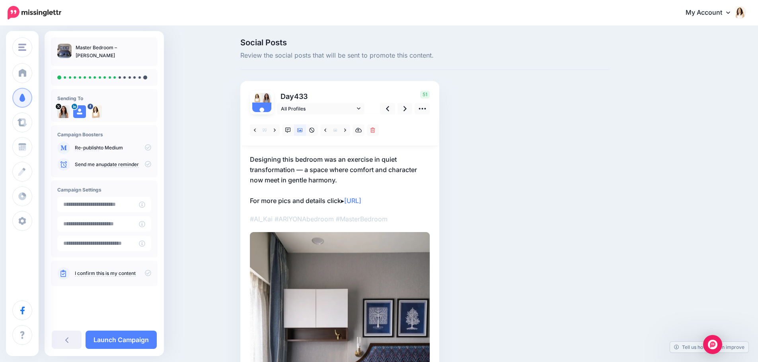
click at [340, 157] on p "Designing this bedroom was an exercise in quiet transformation — a space where …" at bounding box center [340, 180] width 180 height 52
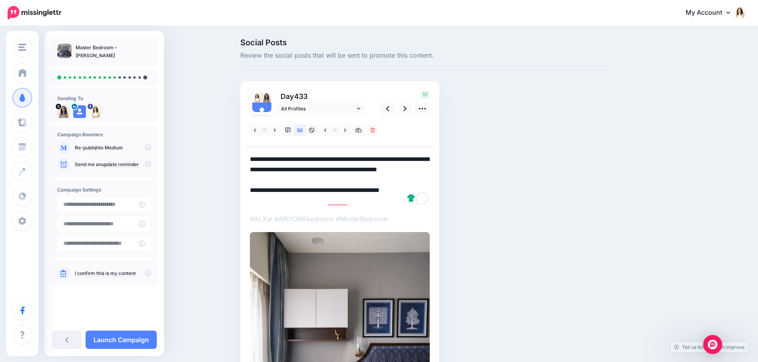
drag, startPoint x: 345, startPoint y: 180, endPoint x: 243, endPoint y: 157, distance: 104.4
click at [243, 157] on div "Day 433 All Profiles" at bounding box center [339, 284] width 199 height 407
paste textarea "To enrich screen reader interactions, please activate Accessibility in Grammarl…"
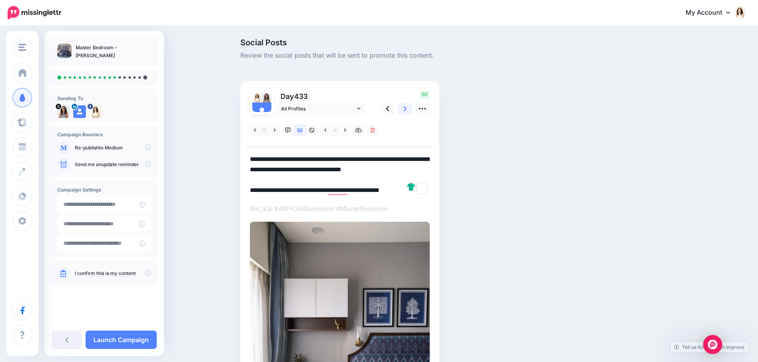
click at [406, 110] on icon at bounding box center [404, 109] width 3 height 8
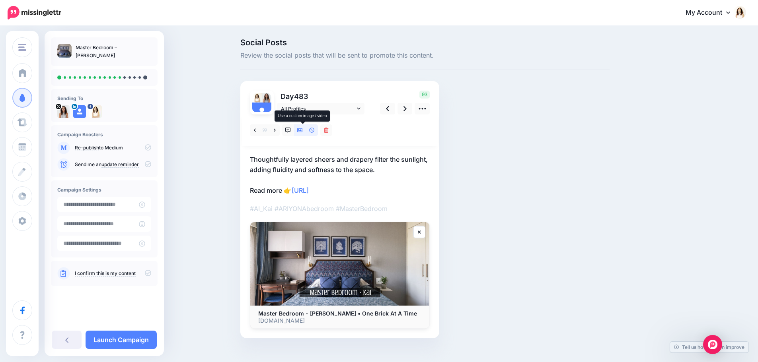
click at [302, 130] on icon at bounding box center [300, 131] width 6 height 6
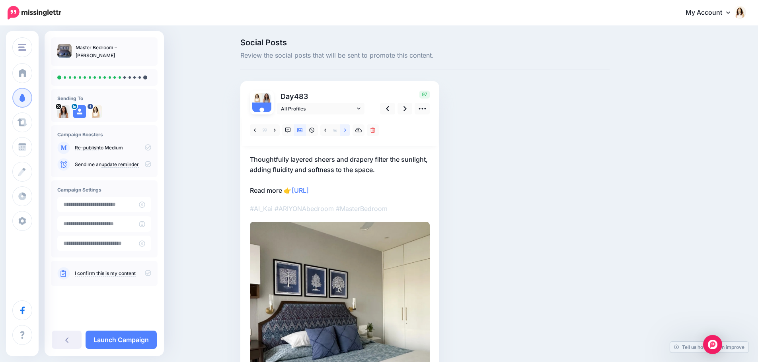
click at [346, 134] on link at bounding box center [345, 130] width 10 height 12
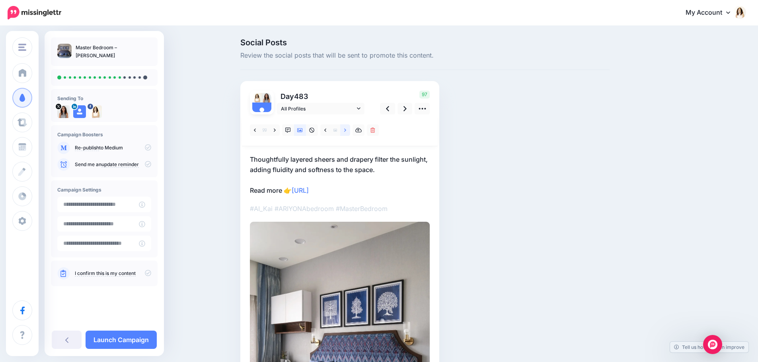
click at [346, 134] on link at bounding box center [345, 130] width 10 height 12
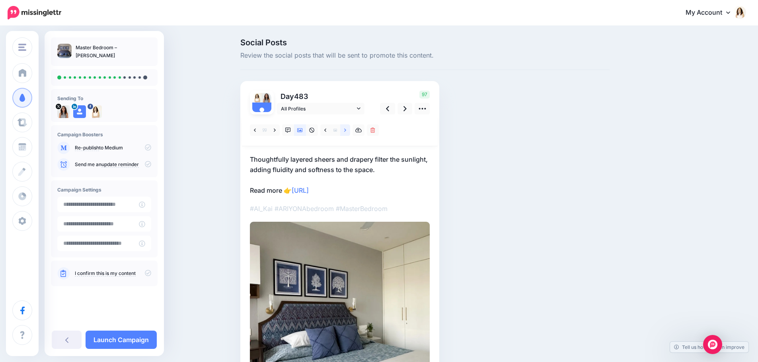
click at [346, 134] on link at bounding box center [345, 130] width 10 height 12
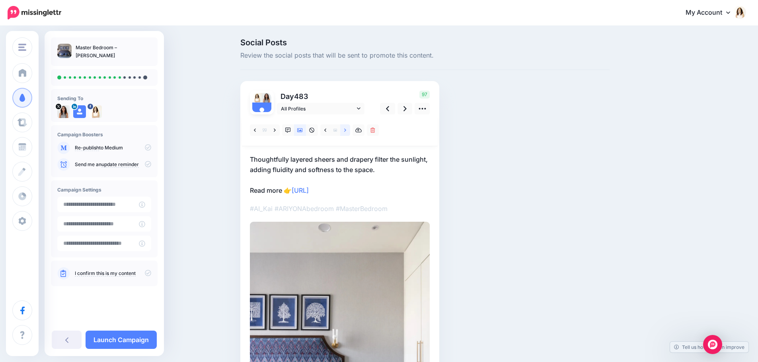
click at [346, 134] on link at bounding box center [345, 130] width 10 height 12
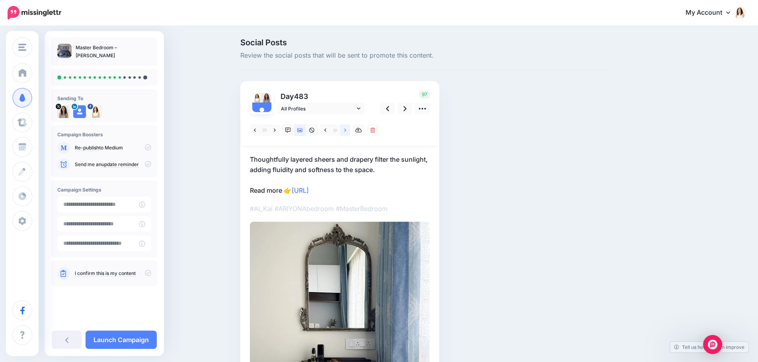
click at [346, 134] on link at bounding box center [345, 130] width 10 height 12
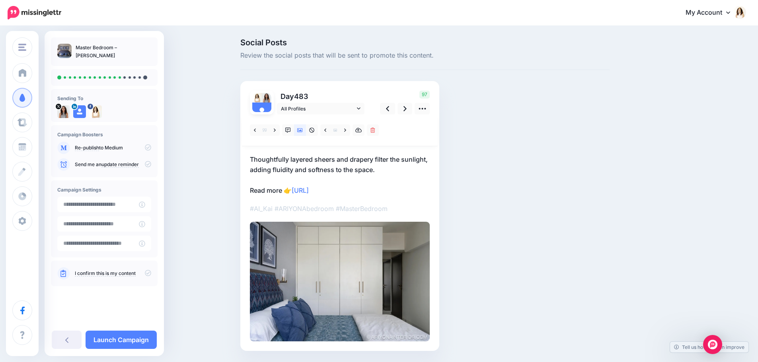
click at [352, 162] on p "Thoughtfully layered sheers and drapery filter the sunlight, adding fluidity an…" at bounding box center [340, 174] width 180 height 41
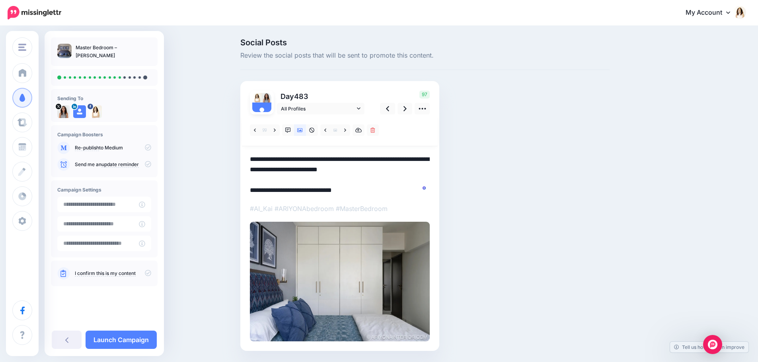
drag, startPoint x: 383, startPoint y: 170, endPoint x: 238, endPoint y: 144, distance: 147.0
click at [238, 144] on div "Social Posts Review the social posts that will be sent to promote this content.…" at bounding box center [424, 207] width 381 height 336
paste textarea "**********"
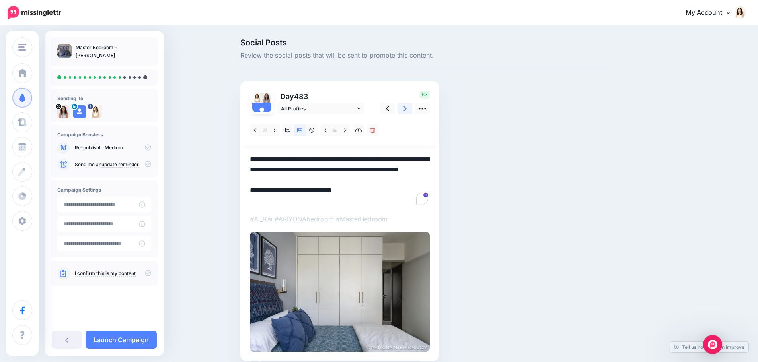
click at [406, 110] on icon at bounding box center [404, 109] width 3 height 8
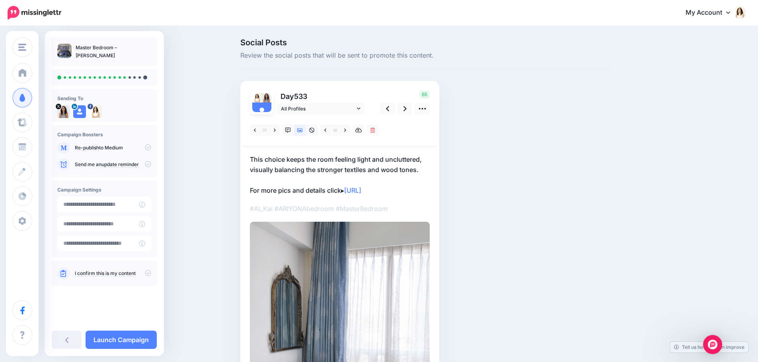
click at [352, 165] on p "This choice keeps the room feeling light and uncluttered, visually balancing th…" at bounding box center [340, 174] width 180 height 41
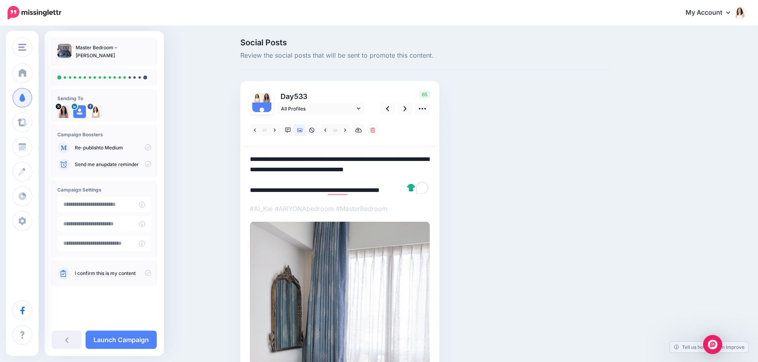
drag, startPoint x: 427, startPoint y: 171, endPoint x: 243, endPoint y: 152, distance: 185.9
click at [243, 152] on div "Social Posts Review the social posts that will be sent to promote this content.…" at bounding box center [424, 272] width 381 height 467
paste textarea "To enrich screen reader interactions, please activate Accessibility in Grammarl…"
click at [406, 109] on icon at bounding box center [404, 109] width 3 height 8
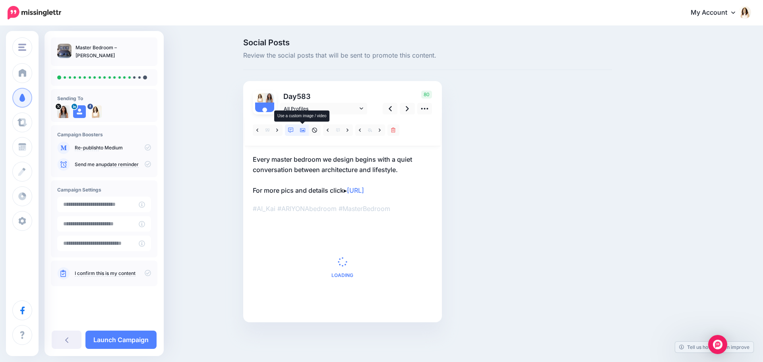
click at [301, 132] on icon at bounding box center [303, 130] width 6 height 4
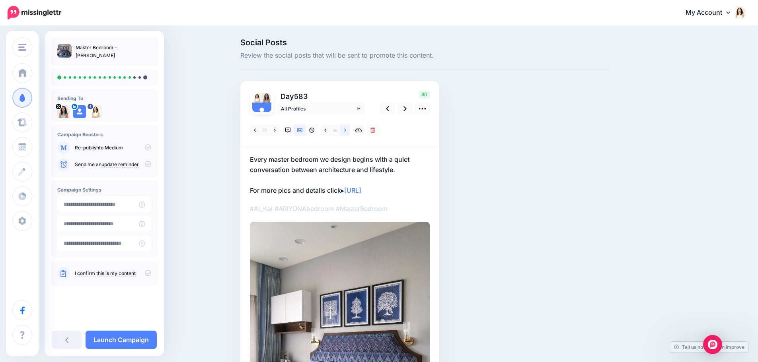
click at [346, 132] on icon at bounding box center [345, 131] width 2 height 6
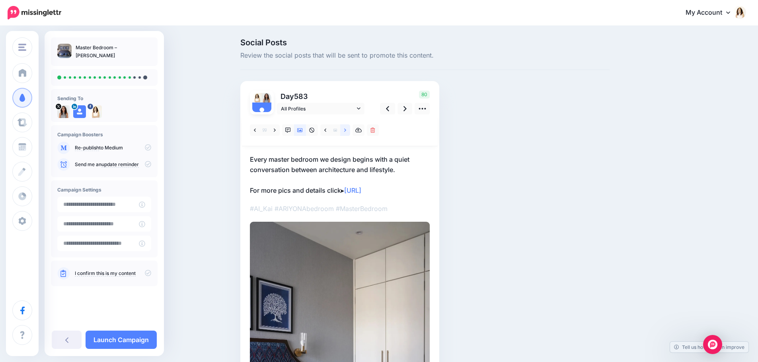
click at [346, 132] on icon at bounding box center [345, 131] width 2 height 6
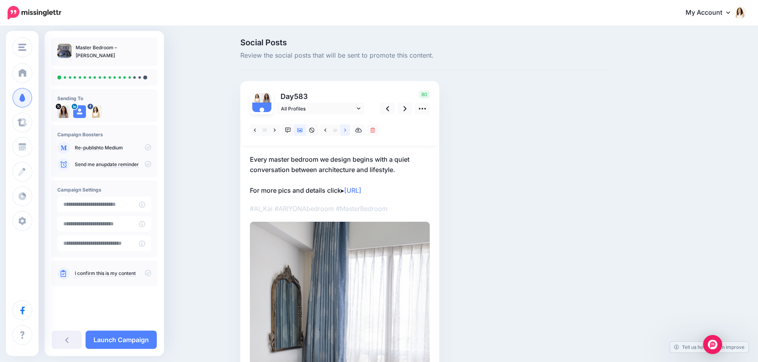
click at [346, 132] on icon at bounding box center [345, 131] width 2 height 6
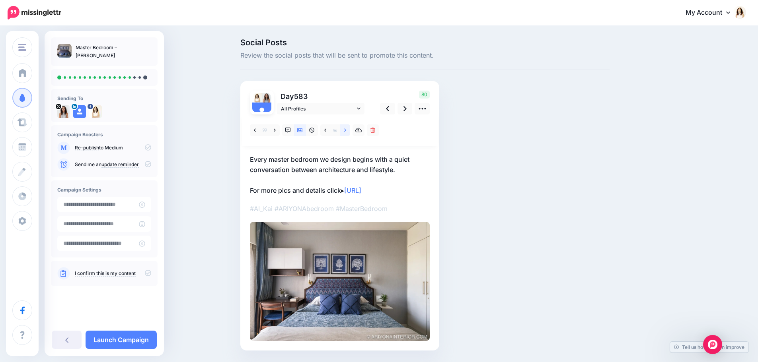
click at [346, 132] on icon at bounding box center [345, 131] width 2 height 6
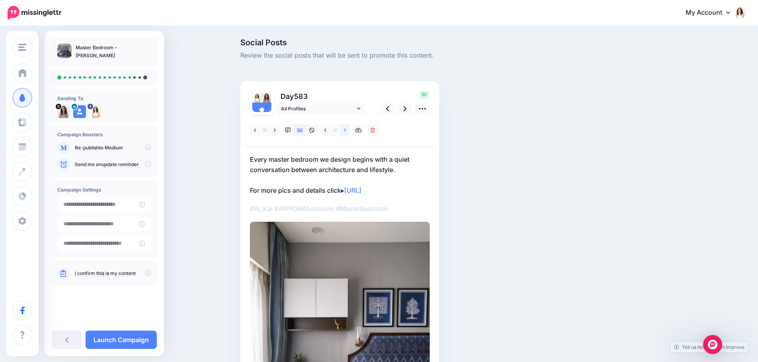
click at [346, 132] on icon at bounding box center [345, 131] width 2 height 6
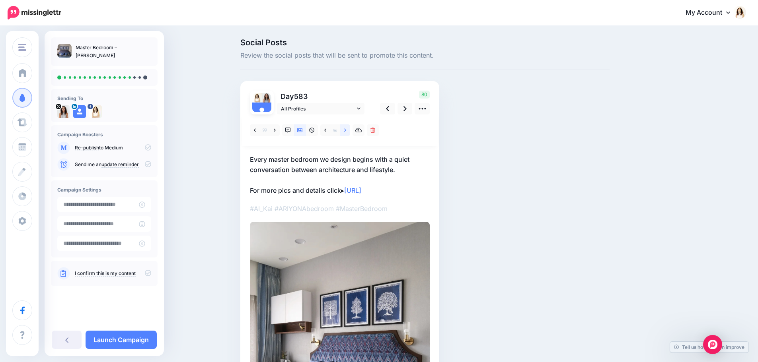
click at [346, 132] on icon at bounding box center [345, 131] width 2 height 6
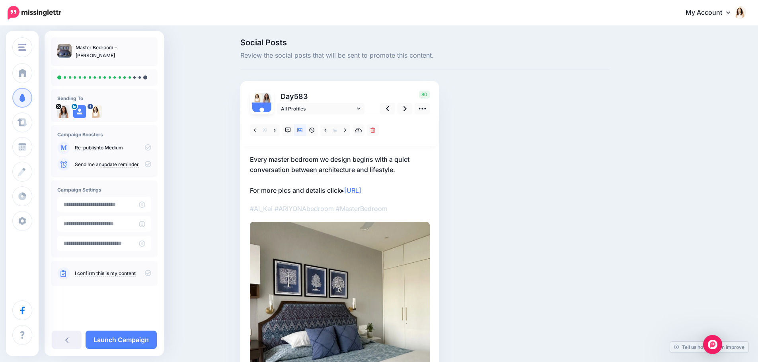
click at [342, 165] on p "Every master bedroom we design begins with a quiet conversation between archite…" at bounding box center [340, 174] width 180 height 41
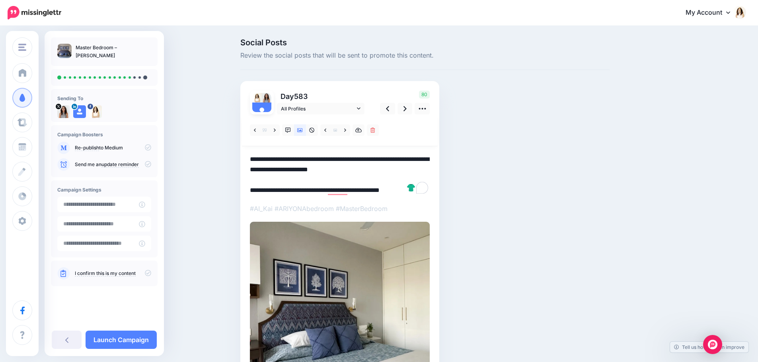
drag, startPoint x: 408, startPoint y: 171, endPoint x: 244, endPoint y: 157, distance: 165.2
click at [244, 157] on div "Day 583 All Profiles" at bounding box center [339, 268] width 199 height 375
paste textarea "**********"
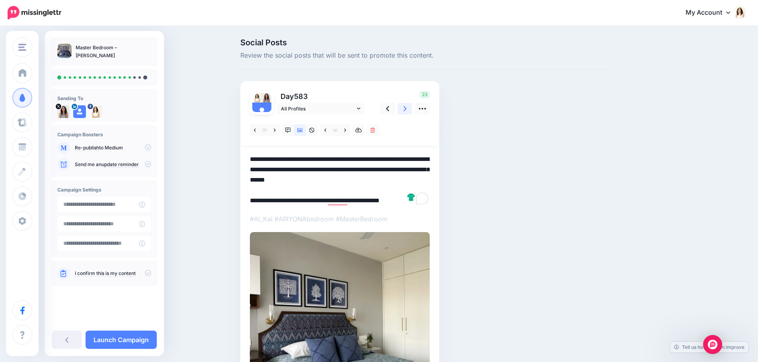
click at [406, 107] on link at bounding box center [404, 109] width 15 height 12
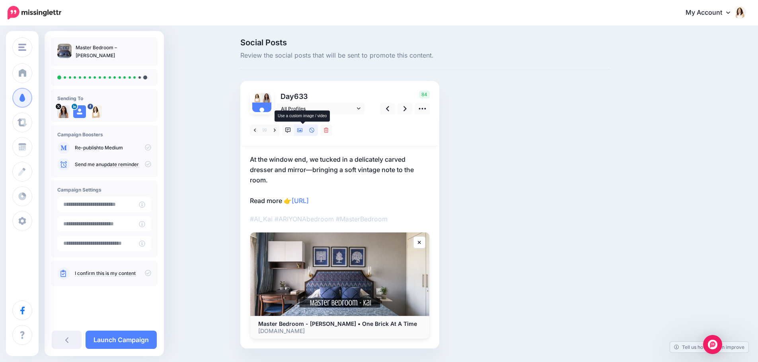
click at [301, 131] on icon at bounding box center [300, 130] width 6 height 4
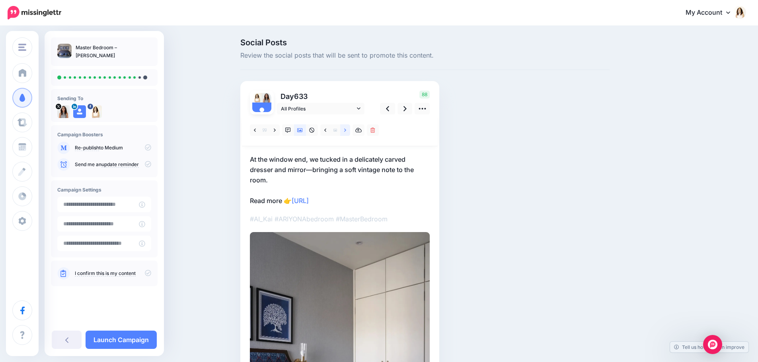
click at [346, 127] on link at bounding box center [345, 130] width 10 height 12
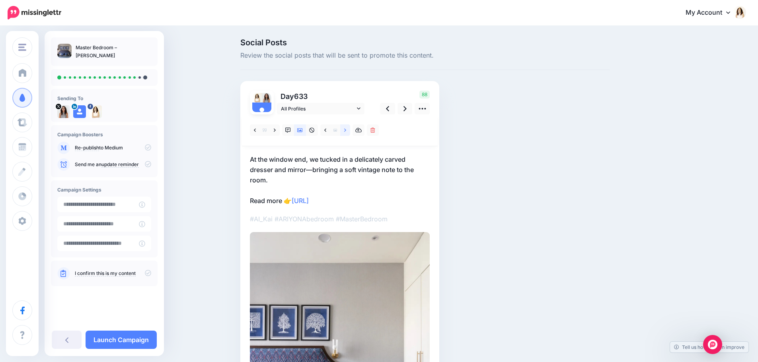
click at [346, 129] on icon at bounding box center [345, 131] width 2 height 6
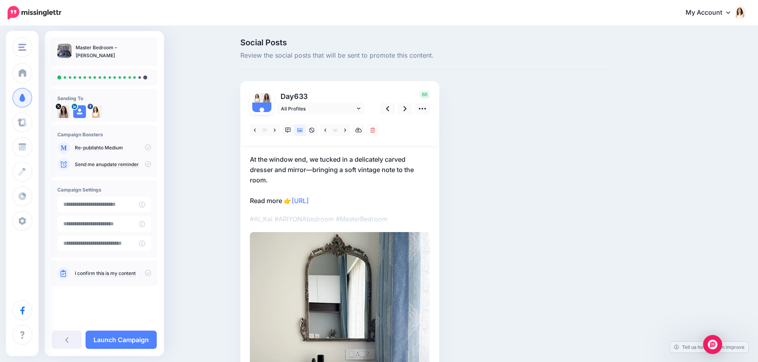
click at [345, 171] on p "At the window end, we tucked in a delicately carved dresser and mirror—bringing…" at bounding box center [340, 180] width 180 height 52
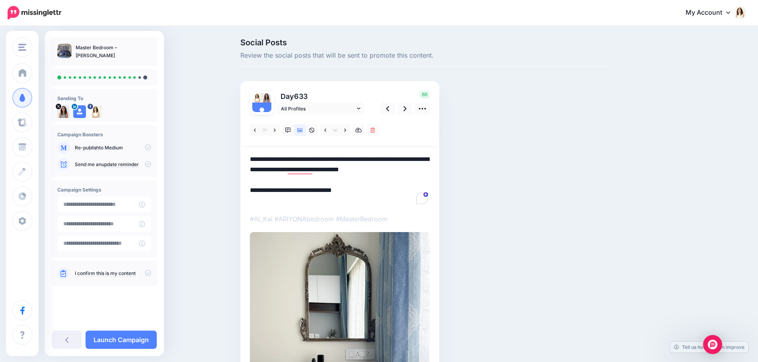
drag, startPoint x: 278, startPoint y: 180, endPoint x: 249, endPoint y: 156, distance: 37.5
click at [249, 156] on div "Day 633 All Profiles" at bounding box center [339, 273] width 199 height 385
paste textarea "**********"
click at [406, 111] on icon at bounding box center [404, 109] width 3 height 8
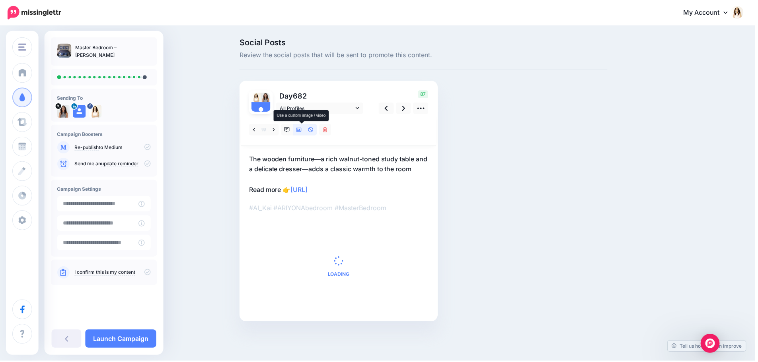
click at [301, 130] on icon at bounding box center [300, 131] width 6 height 6
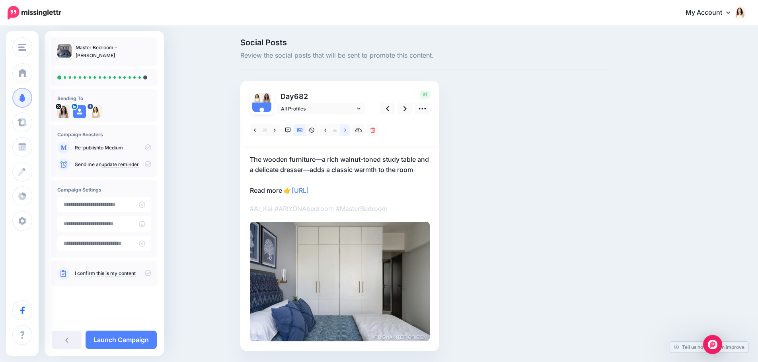
click at [346, 131] on link at bounding box center [345, 130] width 10 height 12
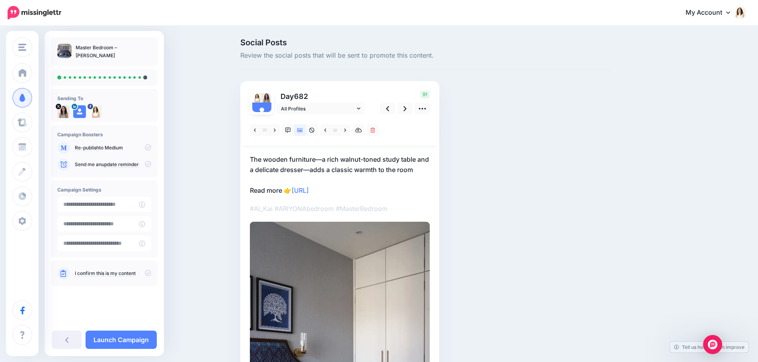
click at [348, 167] on p "The wooden furniture—a rich walnut-toned study table and a delicate dresser—add…" at bounding box center [340, 174] width 180 height 41
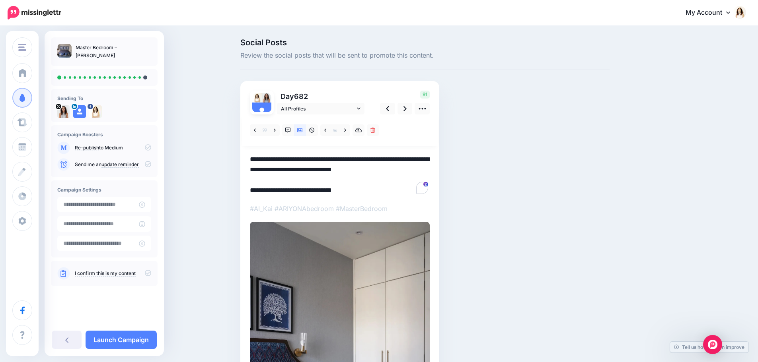
drag, startPoint x: 431, startPoint y: 171, endPoint x: 247, endPoint y: 157, distance: 184.2
click at [247, 157] on div "Day 682 All Profiles" at bounding box center [339, 279] width 199 height 396
paste textarea "**********"
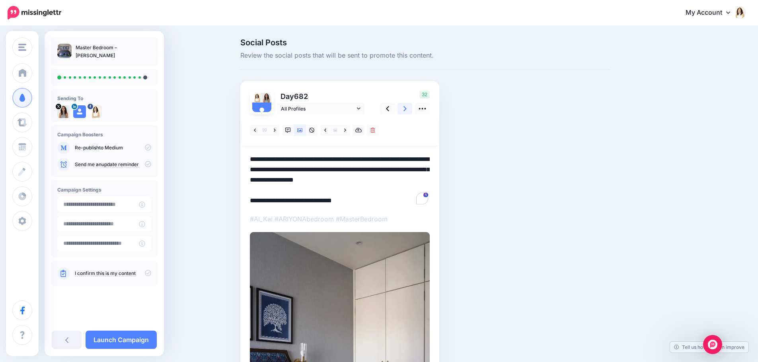
click at [406, 107] on icon at bounding box center [404, 109] width 3 height 8
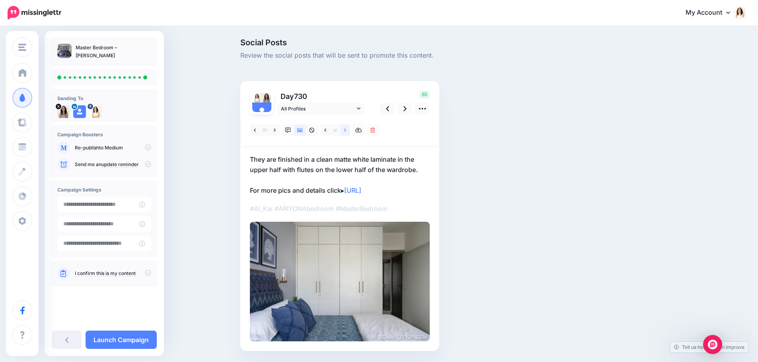
click at [350, 130] on link at bounding box center [345, 130] width 10 height 12
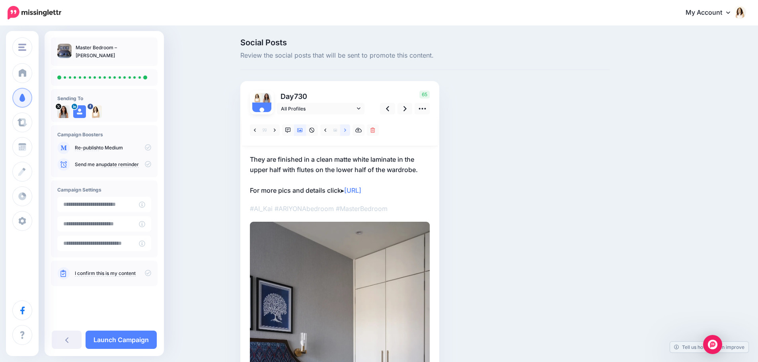
click at [350, 130] on link at bounding box center [345, 130] width 10 height 12
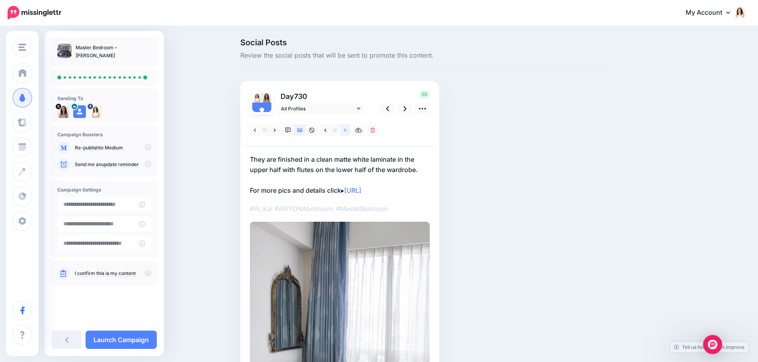
click at [350, 130] on link at bounding box center [345, 130] width 10 height 12
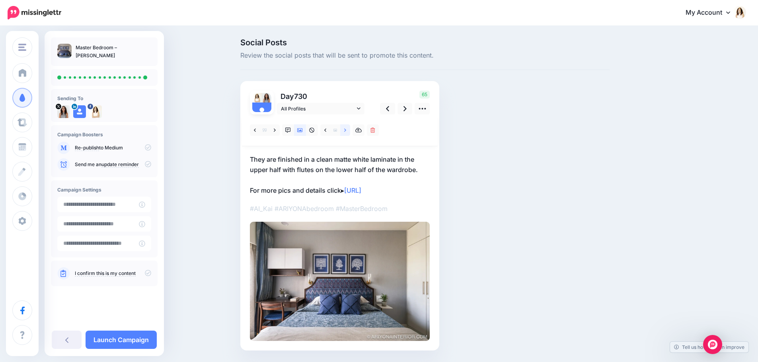
click at [350, 130] on link at bounding box center [345, 130] width 10 height 12
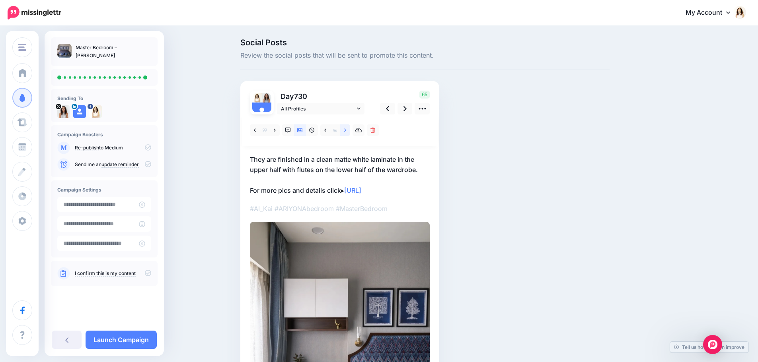
click at [350, 130] on link at bounding box center [345, 130] width 10 height 12
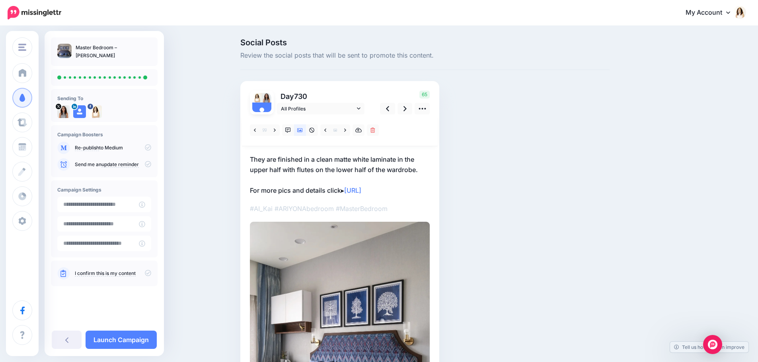
click at [350, 163] on p "They are finished in a clean matte white laminate in the upper half with flutes…" at bounding box center [340, 174] width 180 height 41
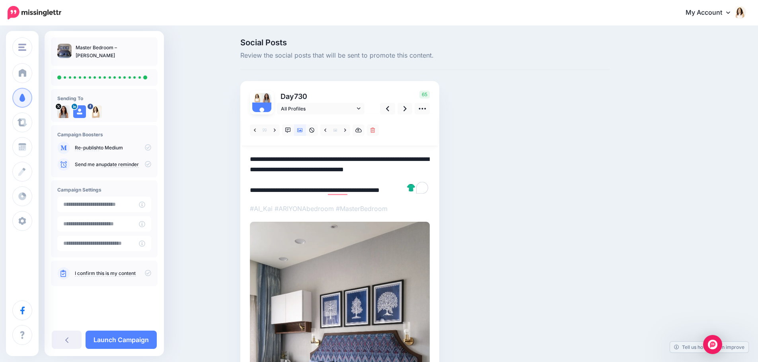
drag, startPoint x: 432, startPoint y: 172, endPoint x: 245, endPoint y: 155, distance: 188.0
click at [245, 155] on div "Day 730 All Profiles" at bounding box center [339, 281] width 199 height 400
paste textarea "To enrich screen reader interactions, please activate Accessibility in Grammarl…"
type textarea "**********"
click at [536, 174] on div "Social Posts Review the social posts that will be sent to promote this content.…" at bounding box center [424, 272] width 381 height 467
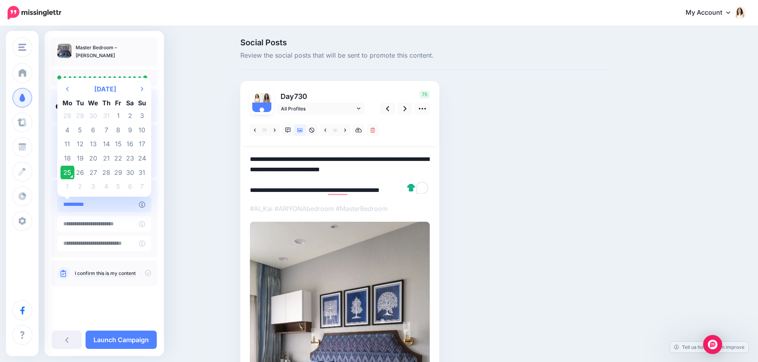
click at [125, 202] on input "**********" at bounding box center [98, 205] width 82 height 16
click at [81, 171] on td "26" at bounding box center [80, 172] width 12 height 14
type input "**********"
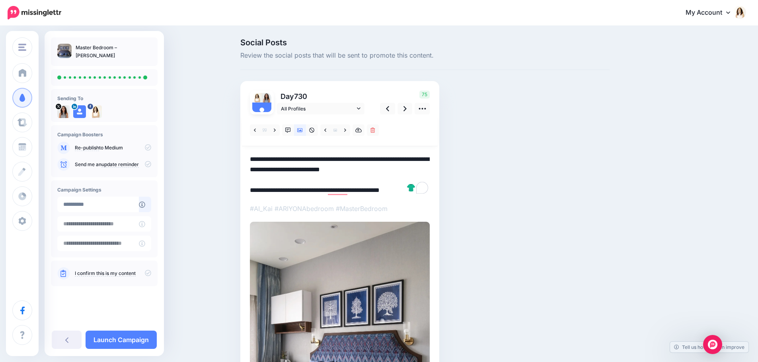
click at [148, 273] on icon at bounding box center [148, 273] width 6 height 6
click at [142, 335] on link "Launch Campaign" at bounding box center [120, 340] width 71 height 18
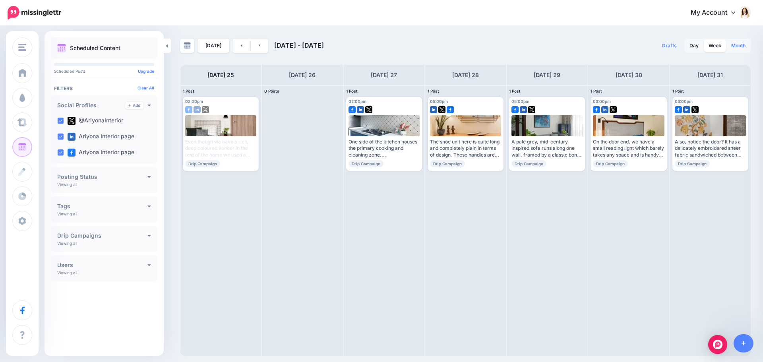
click at [735, 47] on link "Month" at bounding box center [739, 45] width 24 height 13
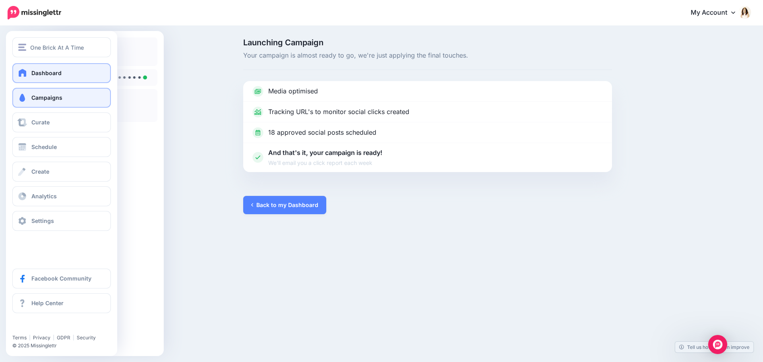
click at [76, 72] on link "Dashboard" at bounding box center [61, 73] width 99 height 20
